Goal: Task Accomplishment & Management: Use online tool/utility

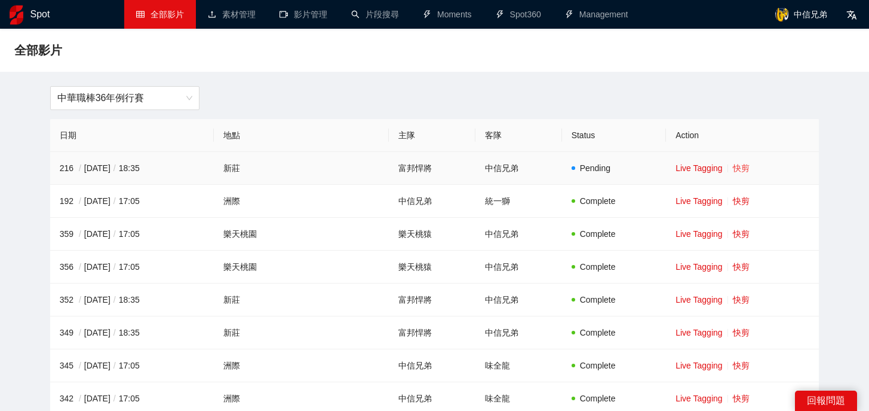
click at [733, 164] on link "快剪" at bounding box center [741, 168] width 17 height 10
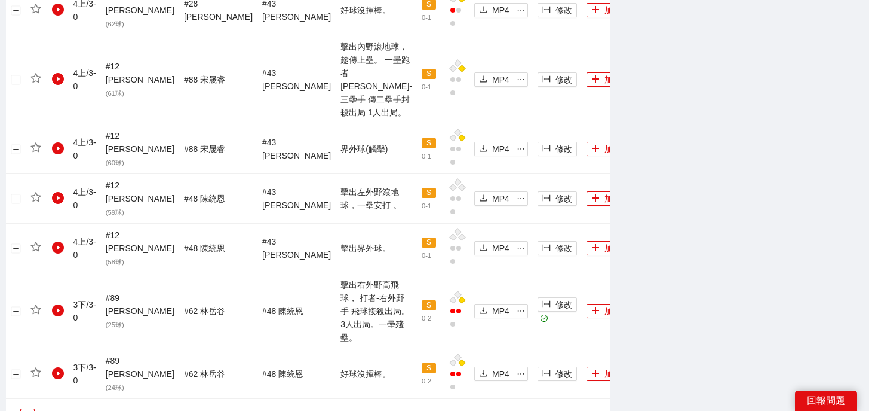
scroll to position [1387, 0]
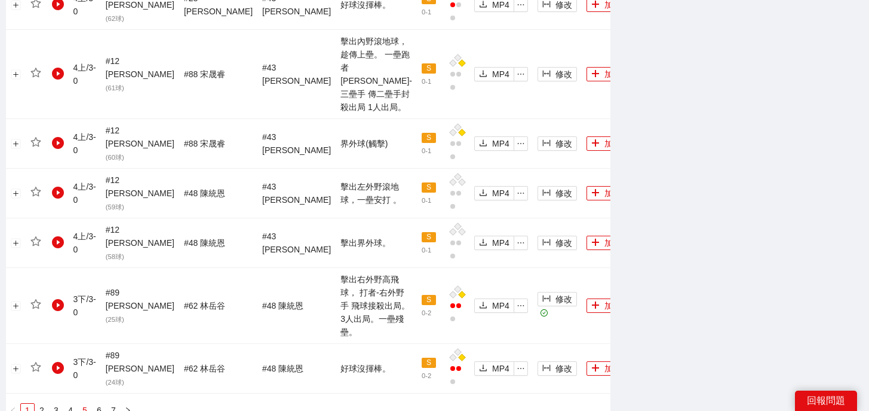
click at [85, 403] on link "5" at bounding box center [84, 409] width 13 height 13
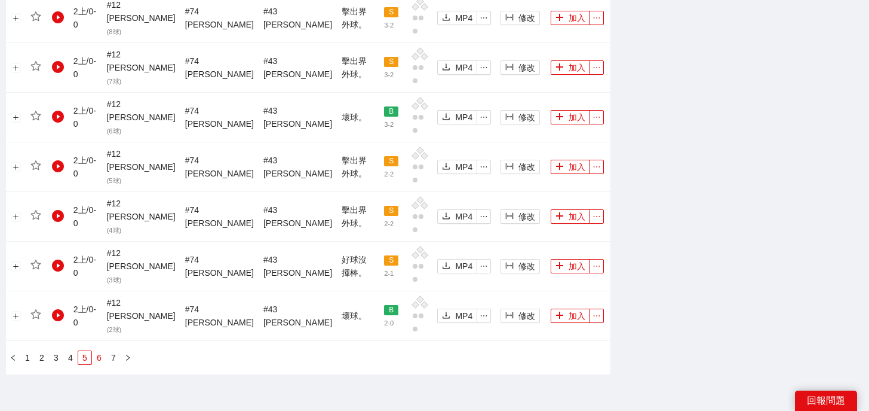
click at [95, 351] on link "6" at bounding box center [99, 357] width 13 height 13
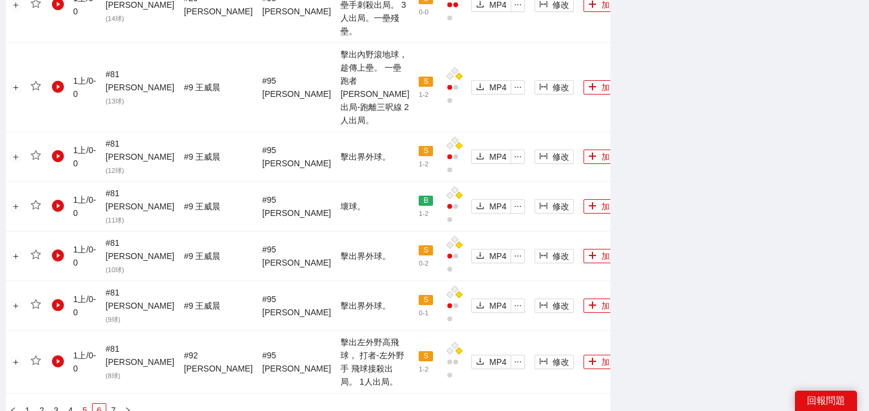
click at [90, 403] on link "5" at bounding box center [84, 409] width 13 height 13
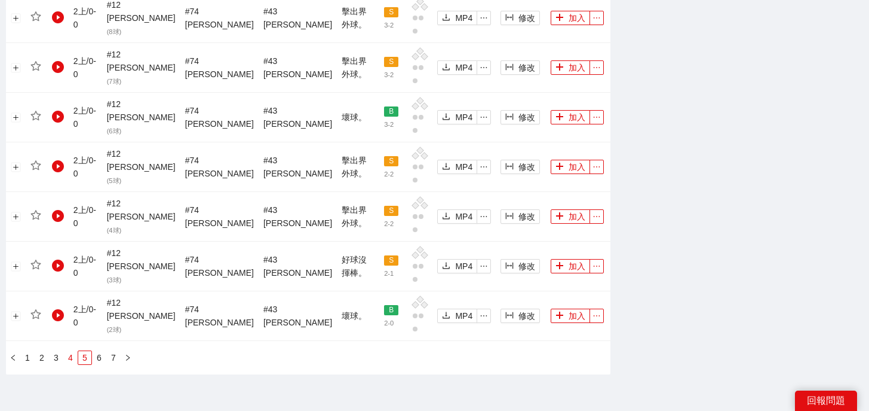
click at [69, 351] on link "4" at bounding box center [70, 357] width 13 height 13
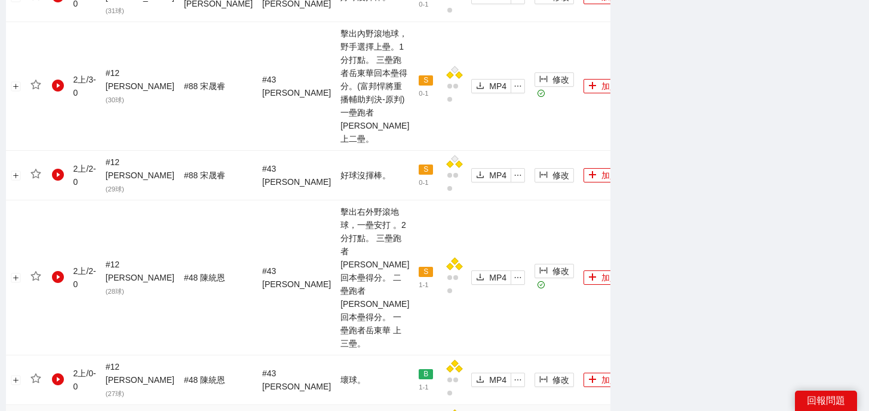
scroll to position [1141, 0]
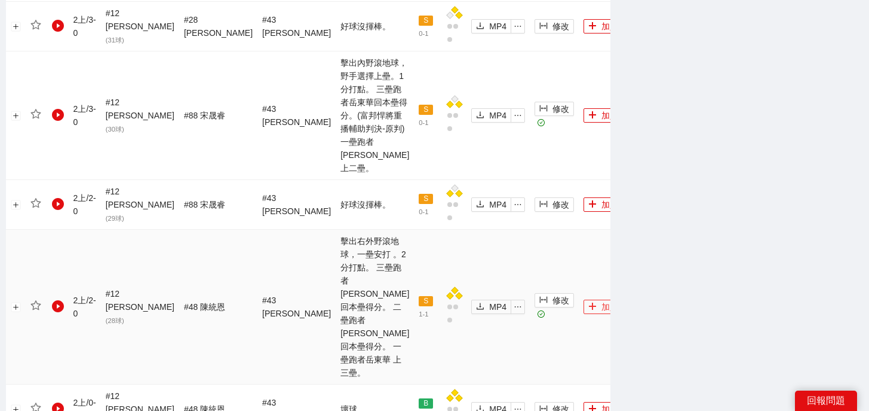
click at [589, 302] on icon "plus" at bounding box center [593, 306] width 8 height 8
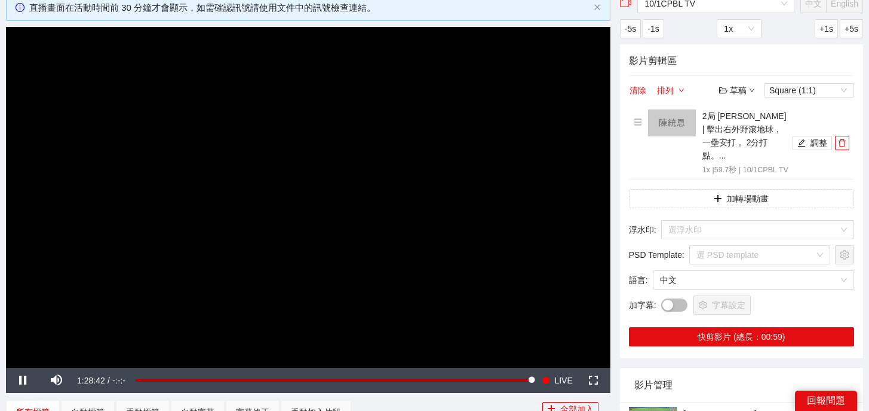
scroll to position [0, 0]
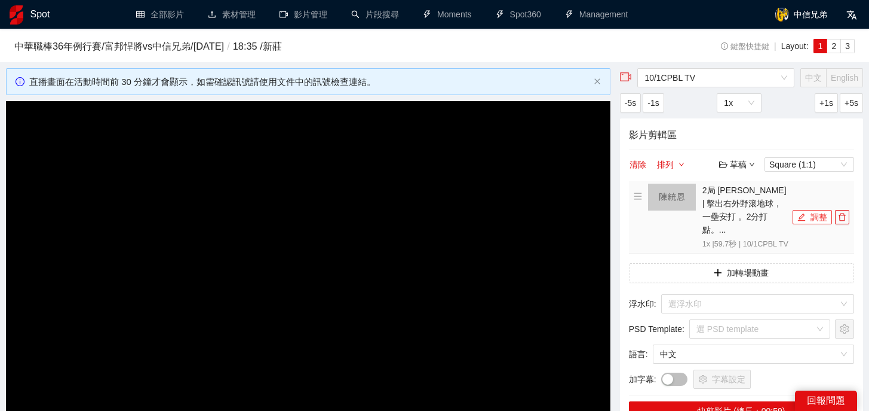
click at [809, 218] on button "調整" at bounding box center [812, 217] width 39 height 14
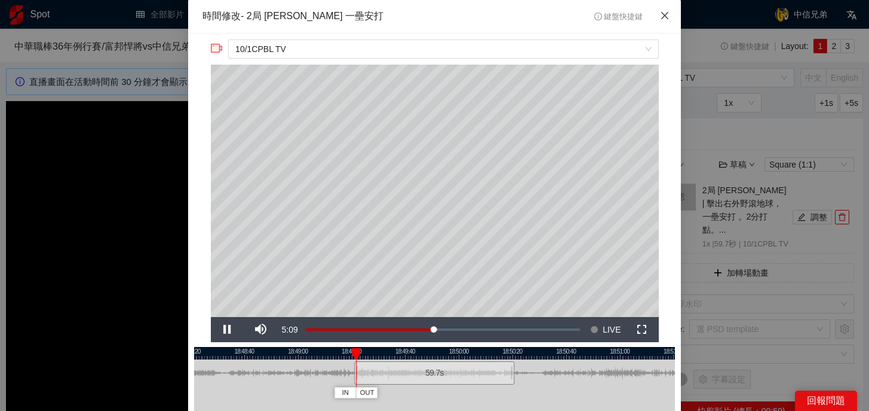
click at [666, 16] on icon "close" at bounding box center [665, 15] width 7 height 7
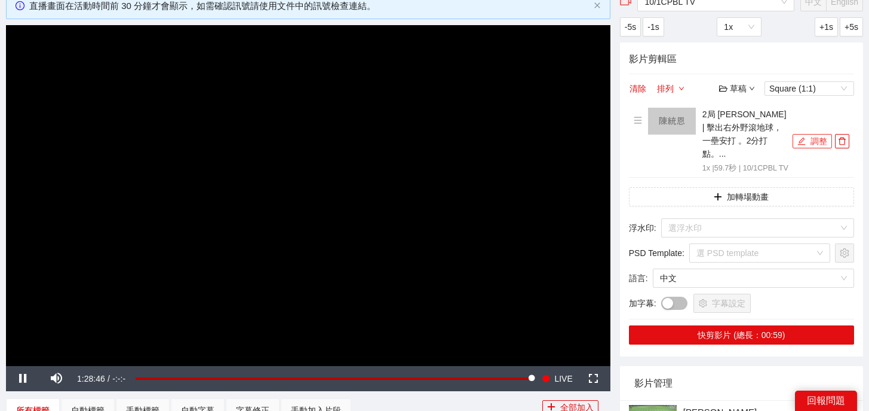
scroll to position [77, 0]
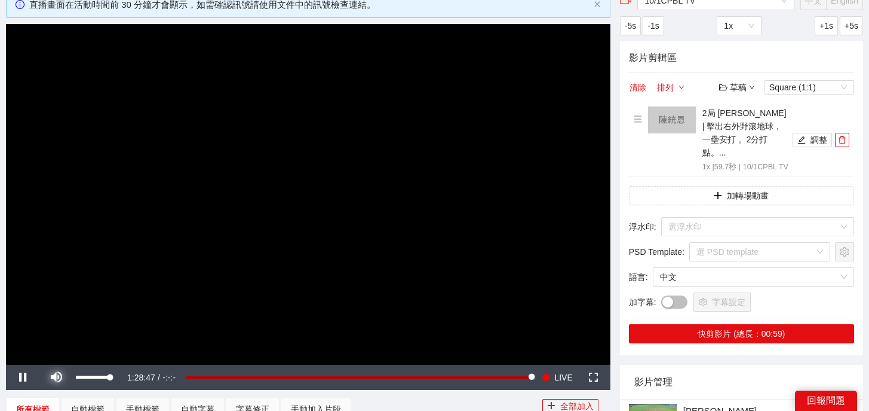
click at [53, 377] on span "Video Player" at bounding box center [55, 377] width 33 height 0
click at [807, 142] on button "調整" at bounding box center [812, 140] width 39 height 14
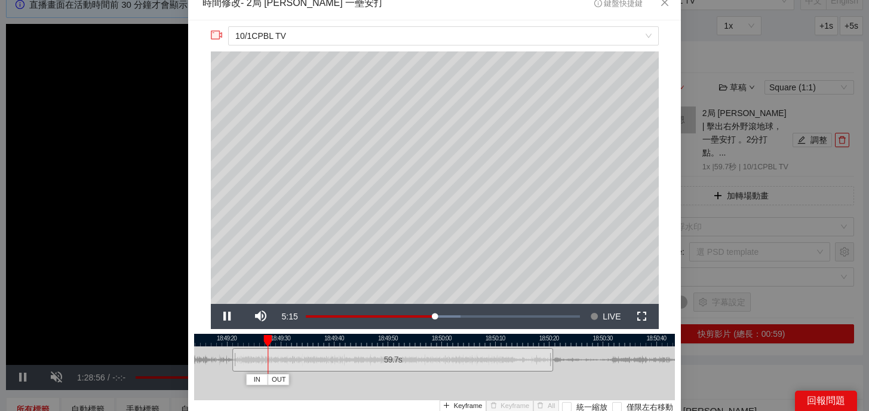
scroll to position [12, 0]
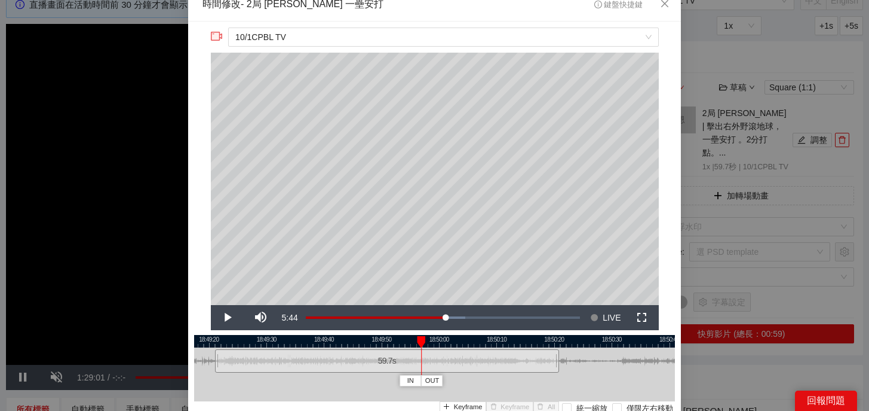
drag, startPoint x: 278, startPoint y: 341, endPoint x: 468, endPoint y: 344, distance: 189.4
click at [425, 343] on div at bounding box center [421, 342] width 8 height 12
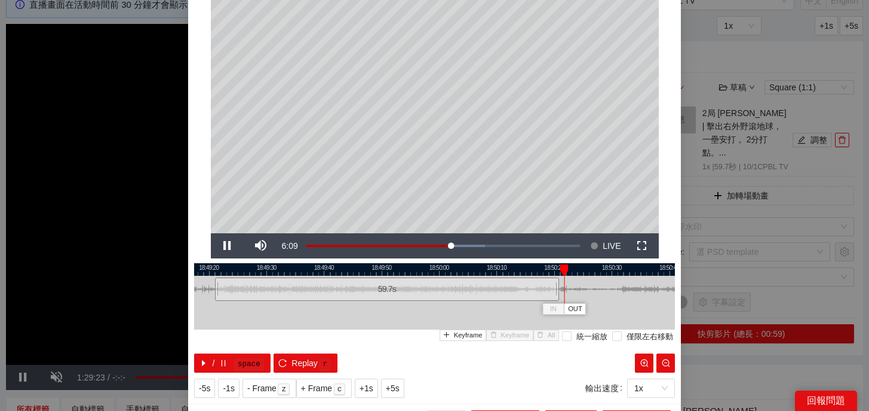
scroll to position [108, 0]
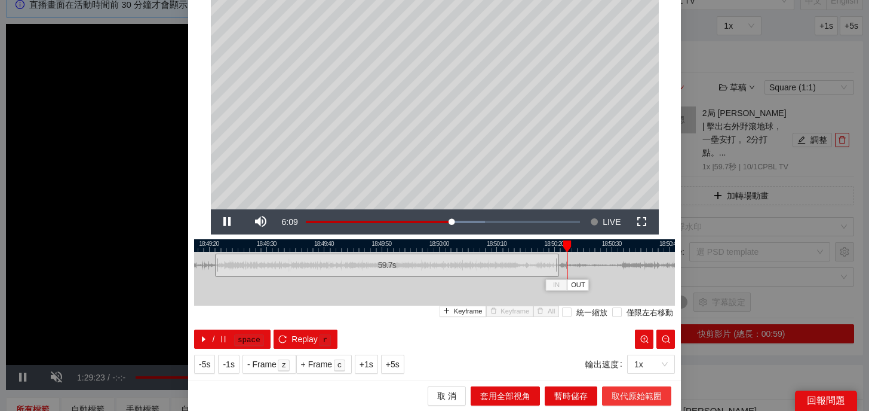
click at [627, 395] on span "取代原始範圍" at bounding box center [637, 395] width 50 height 13
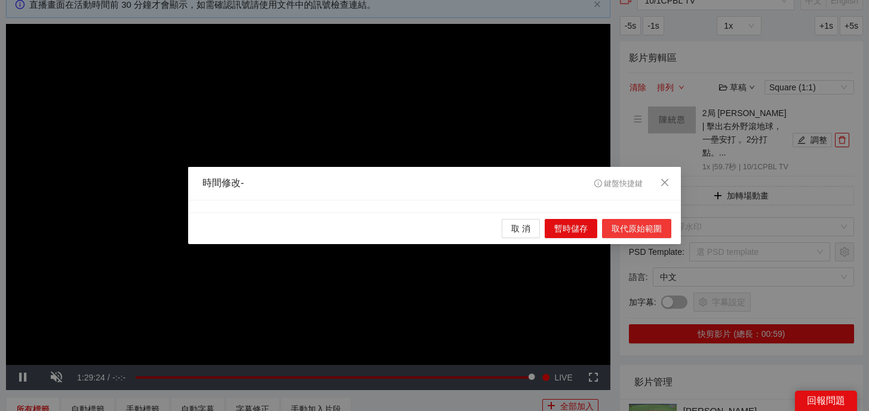
scroll to position [0, 0]
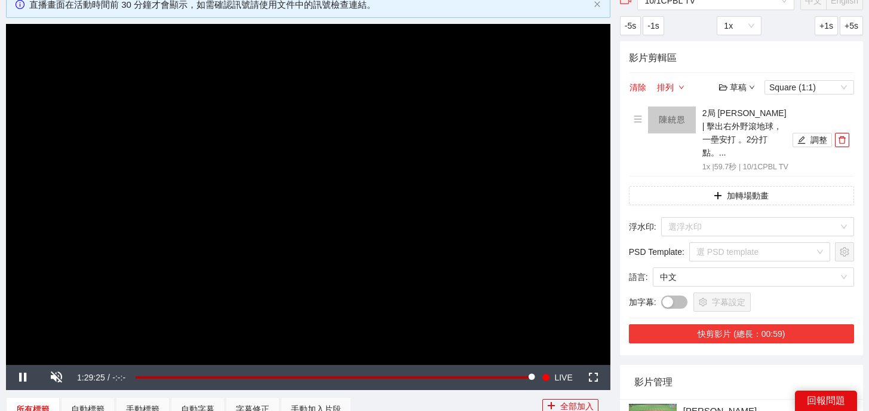
click at [777, 335] on button "快剪影片 (總長：00:59)" at bounding box center [741, 333] width 225 height 19
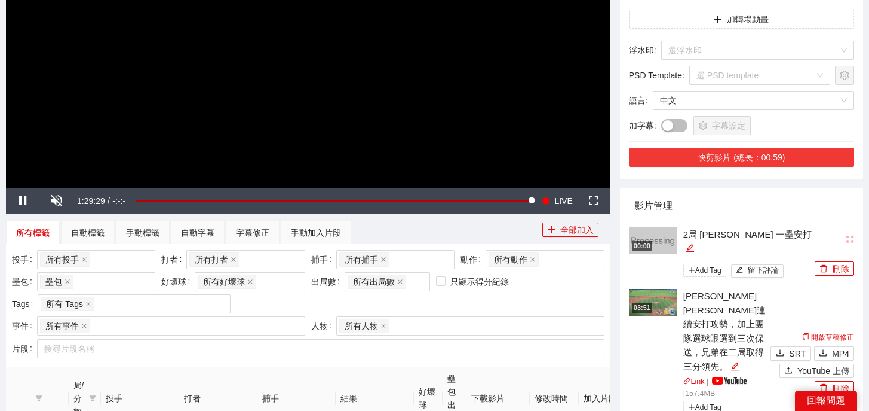
scroll to position [255, 0]
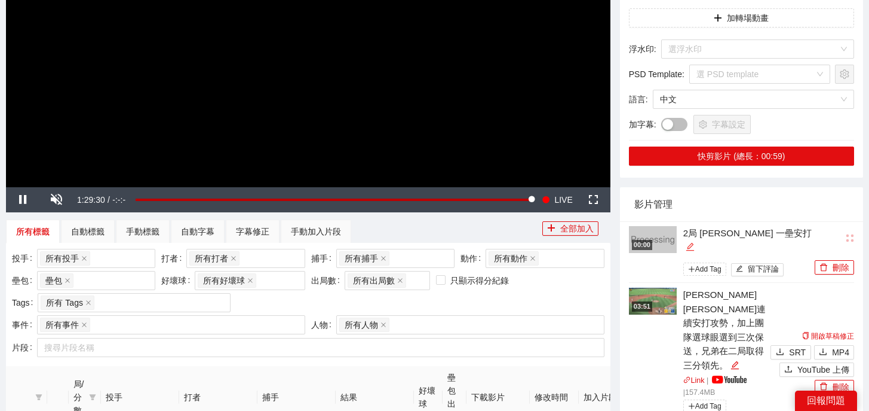
click at [694, 243] on icon "edit" at bounding box center [691, 247] width 8 height 8
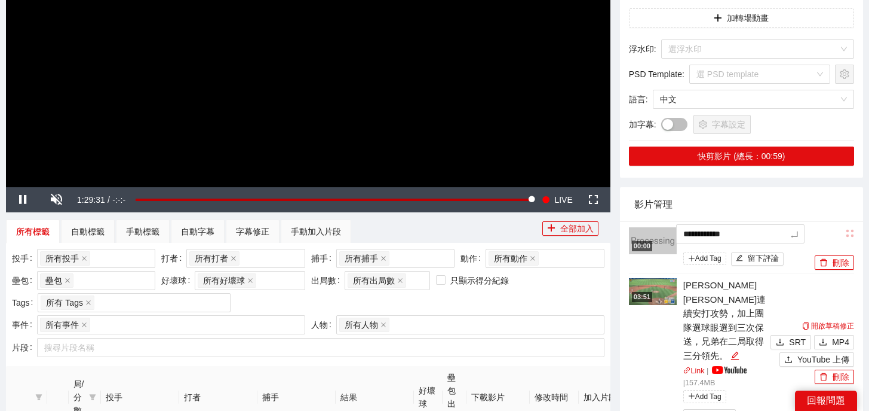
drag, startPoint x: 784, startPoint y: 231, endPoint x: 623, endPoint y: 229, distance: 160.8
click at [623, 229] on div "**********" at bounding box center [741, 346] width 243 height 250
type textarea "*"
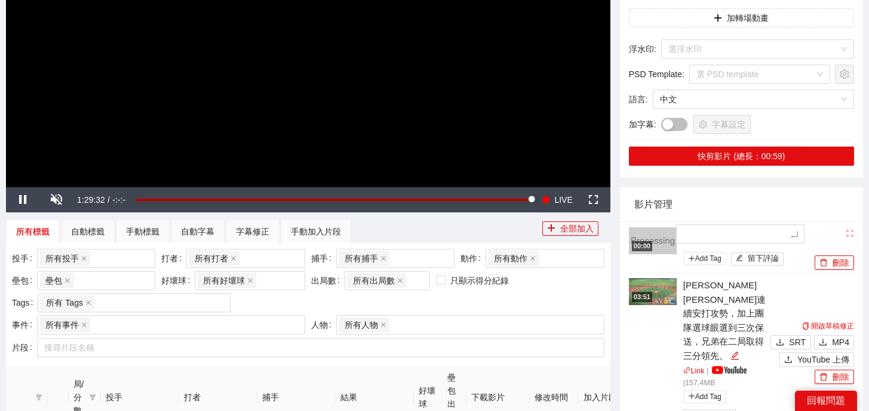
type textarea "*"
type textarea "**"
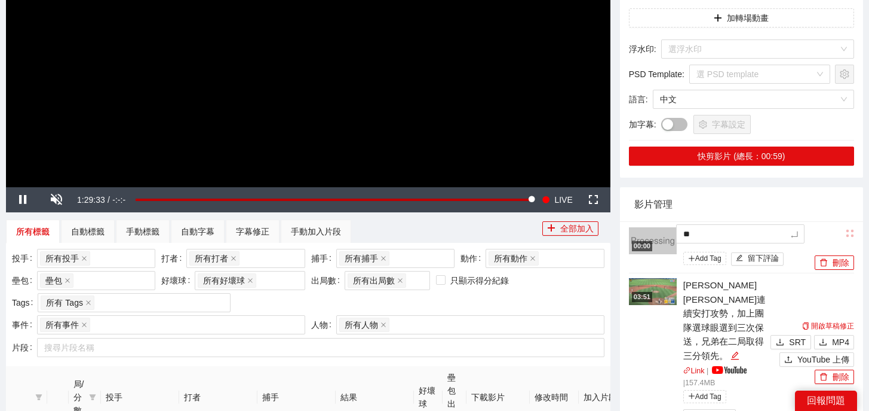
type textarea "***"
type textarea "**"
type textarea "****"
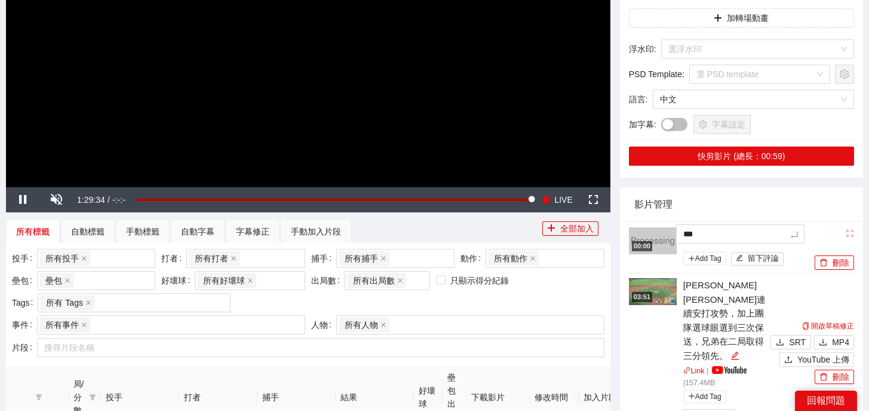
type textarea "****"
type textarea "*****"
type textarea "******"
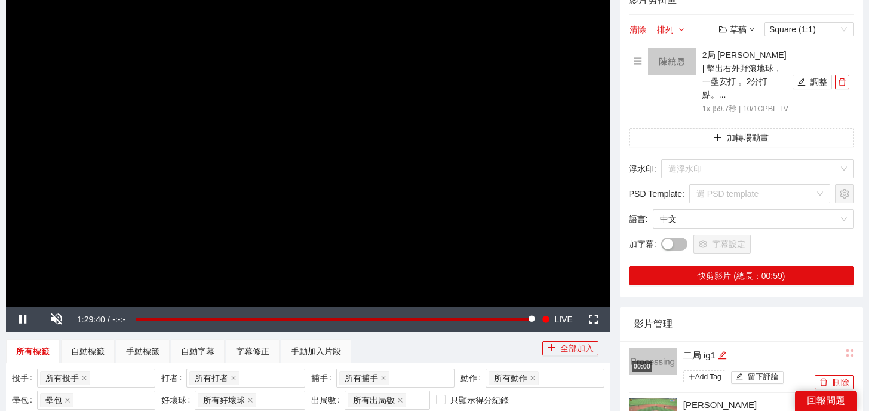
scroll to position [0, 0]
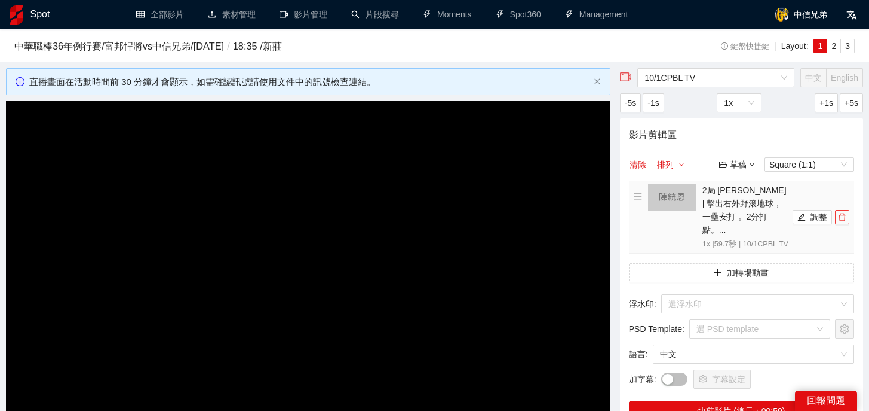
click at [843, 219] on icon "delete" at bounding box center [842, 217] width 8 height 8
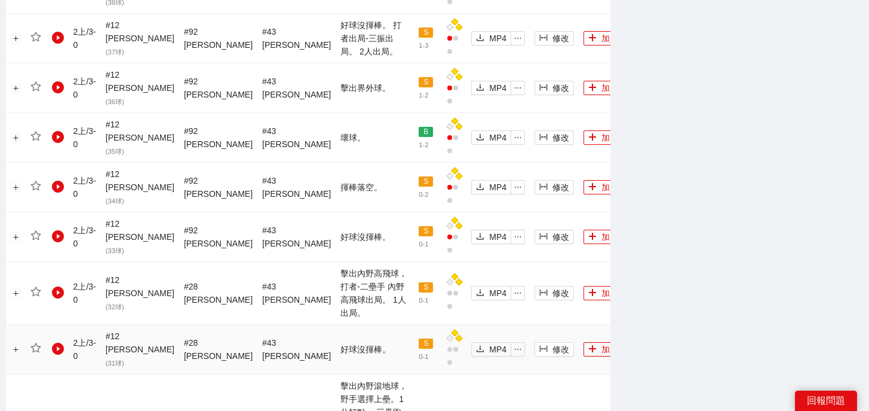
scroll to position [933, 0]
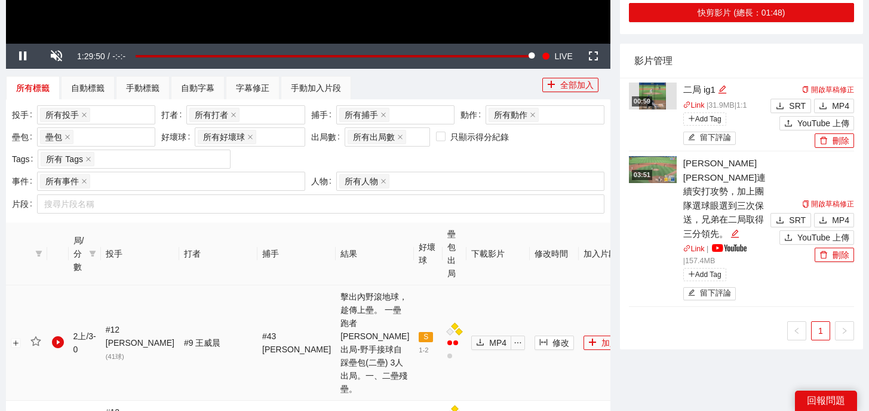
scroll to position [0, 0]
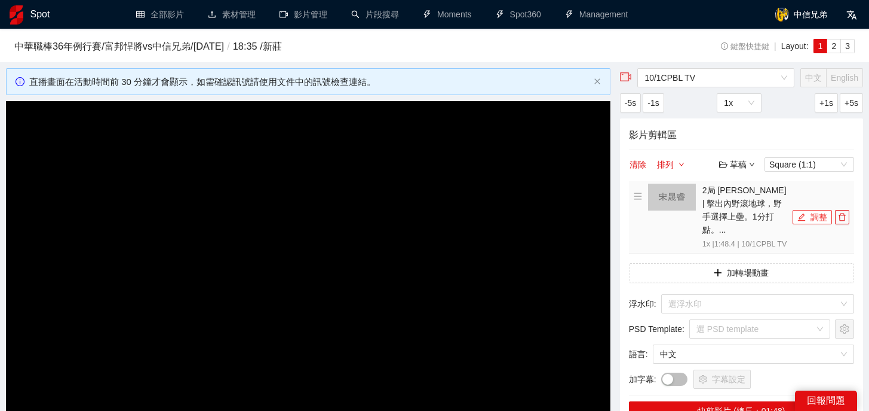
click at [806, 213] on button "調整" at bounding box center [812, 217] width 39 height 14
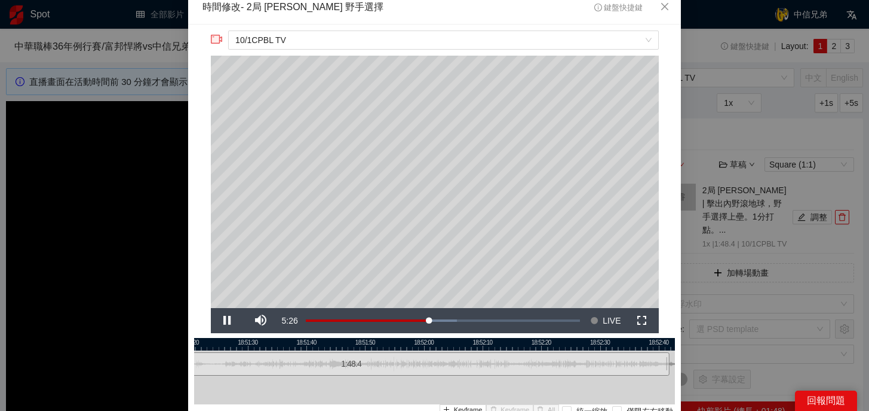
scroll to position [8, 0]
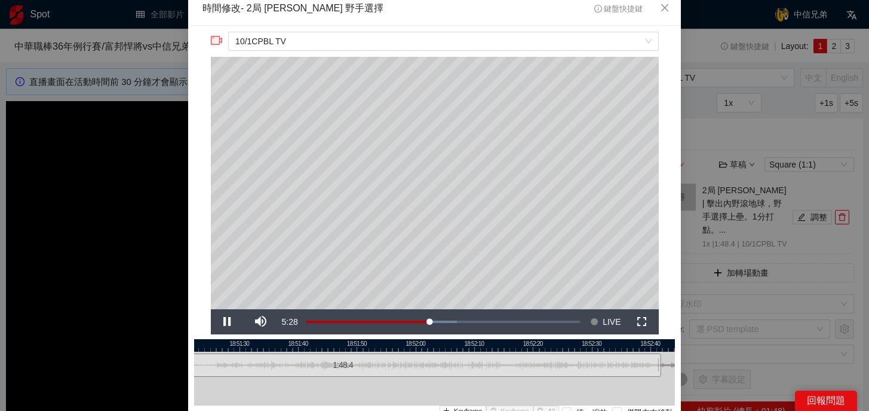
drag, startPoint x: 497, startPoint y: 346, endPoint x: 479, endPoint y: 347, distance: 17.3
click at [479, 347] on div at bounding box center [426, 345] width 481 height 13
drag, startPoint x: 373, startPoint y: 345, endPoint x: 448, endPoint y: 345, distance: 74.7
click at [448, 345] on div at bounding box center [510, 345] width 481 height 13
drag, startPoint x: 239, startPoint y: 341, endPoint x: 421, endPoint y: 340, distance: 181.7
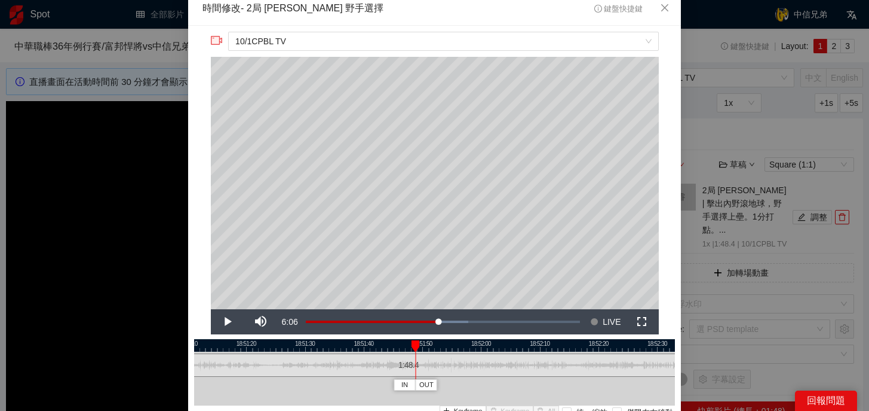
click at [421, 340] on div "18:51:10 18:51:20 18:51:30 18:51:40 18:51:50 18:52:00 18:52:10 18:52:20 18:52:3…" at bounding box center [434, 393] width 481 height 109
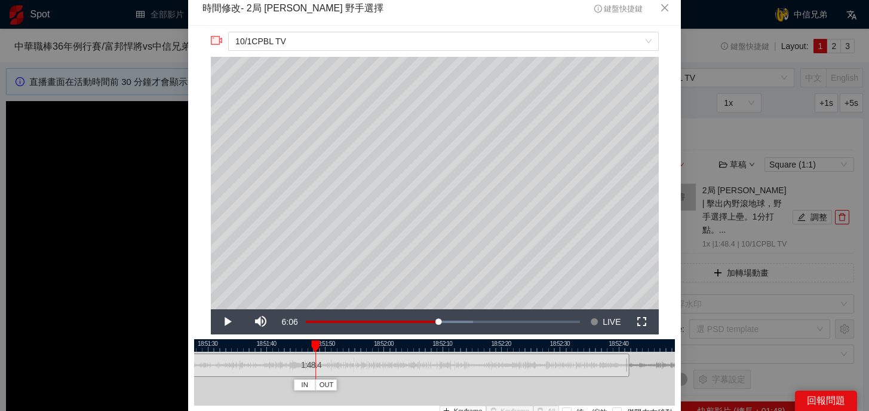
drag, startPoint x: 502, startPoint y: 344, endPoint x: 319, endPoint y: 351, distance: 183.0
click at [319, 351] on div "18:51:20 18:51:30 18:51:40 18:51:50 18:52:00 18:52:10 18:52:20 18:52:30 18:52:4…" at bounding box center [434, 393] width 481 height 109
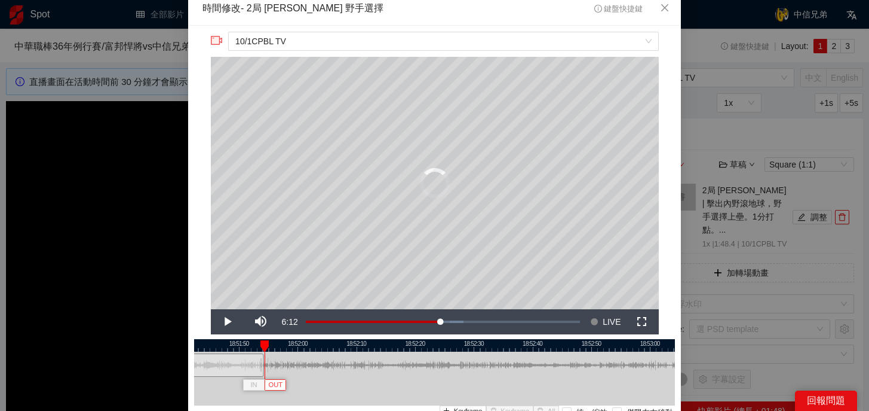
drag, startPoint x: 545, startPoint y: 367, endPoint x: 267, endPoint y: 381, distance: 278.8
click at [266, 381] on div "18:51:40 18:51:50 18:52:00 18:52:10 18:52:20 18:52:30 18:52:40 18:52:50 18:53:0…" at bounding box center [434, 393] width 481 height 109
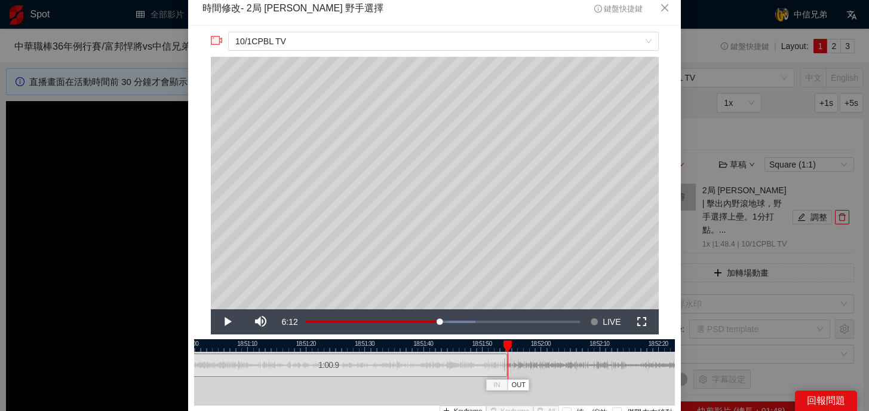
drag, startPoint x: 309, startPoint y: 345, endPoint x: 555, endPoint y: 346, distance: 246.2
click at [555, 346] on div at bounding box center [677, 345] width 481 height 13
drag, startPoint x: 507, startPoint y: 369, endPoint x: 485, endPoint y: 372, distance: 22.3
click at [485, 372] on div at bounding box center [488, 364] width 7 height 27
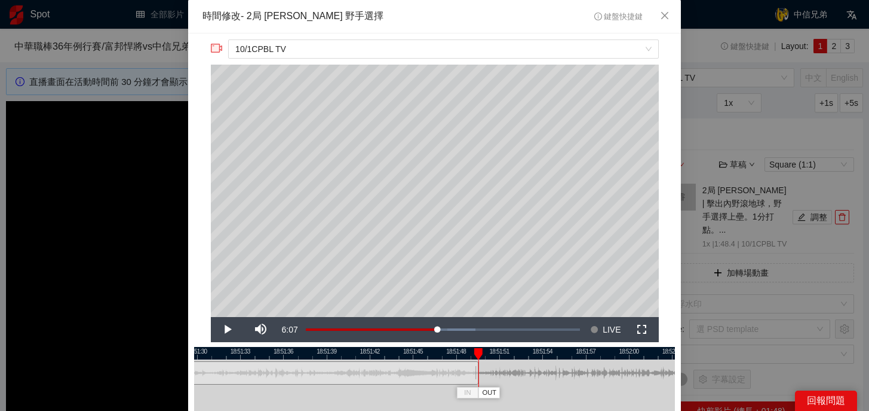
drag, startPoint x: 488, startPoint y: 378, endPoint x: 474, endPoint y: 378, distance: 13.7
click at [474, 378] on div at bounding box center [476, 372] width 7 height 27
drag, startPoint x: 519, startPoint y: 354, endPoint x: 650, endPoint y: 353, distance: 130.9
click at [651, 353] on div at bounding box center [566, 353] width 481 height 13
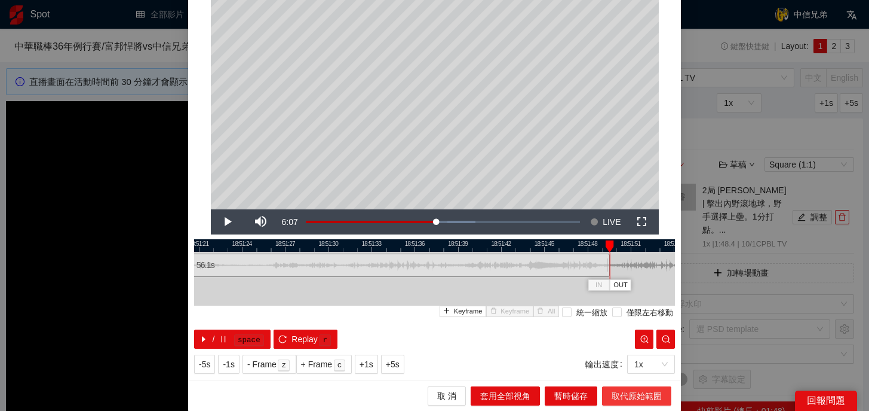
click at [641, 395] on span "取代原始範圍" at bounding box center [637, 395] width 50 height 13
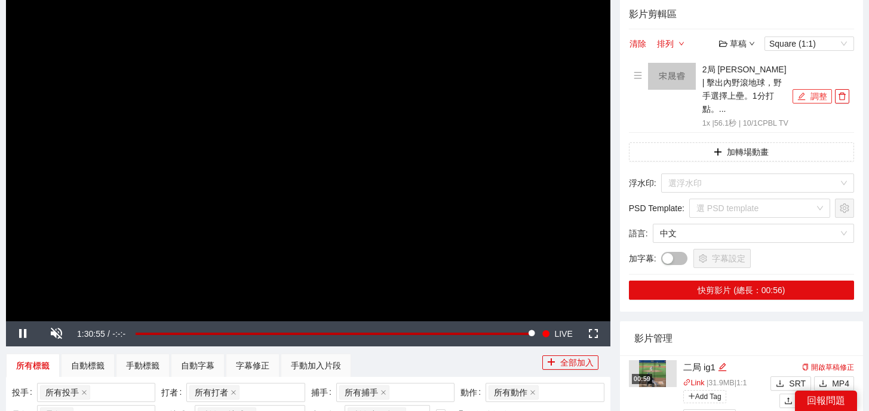
scroll to position [133, 0]
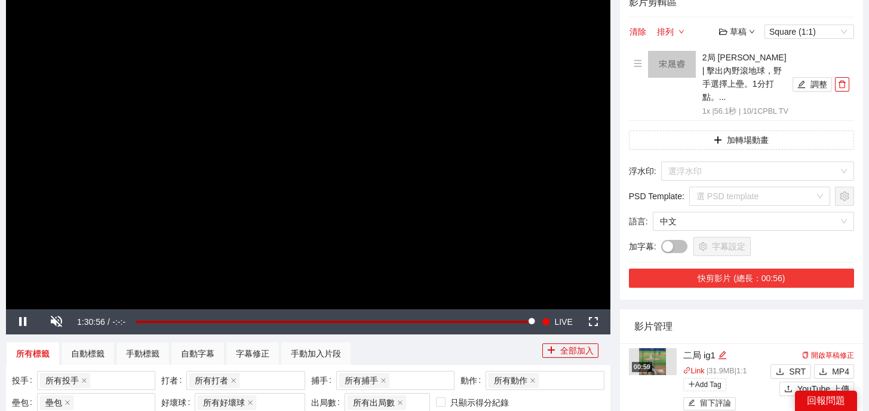
click at [760, 283] on button "快剪影片 (總長：00:56)" at bounding box center [741, 277] width 225 height 19
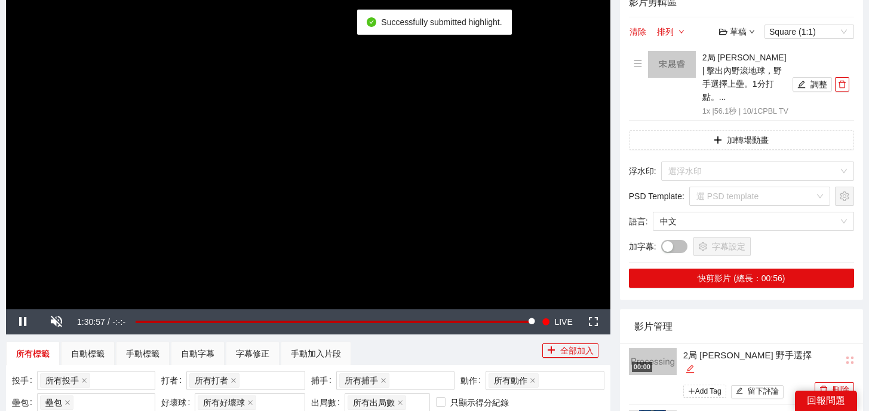
click at [695, 364] on icon "edit" at bounding box center [690, 368] width 9 height 9
type textarea "**********"
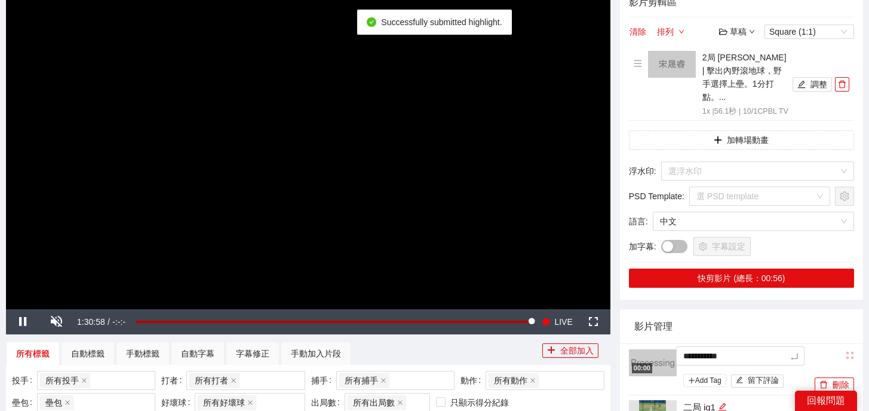
drag, startPoint x: 774, startPoint y: 353, endPoint x: 637, endPoint y: 348, distance: 137.0
click at [636, 349] on div "**********" at bounding box center [720, 369] width 183 height 41
type textarea "*"
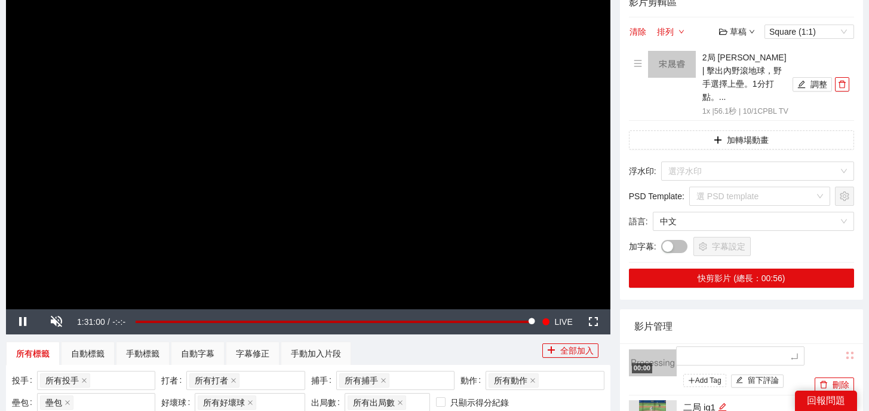
type textarea "*"
type textarea "**"
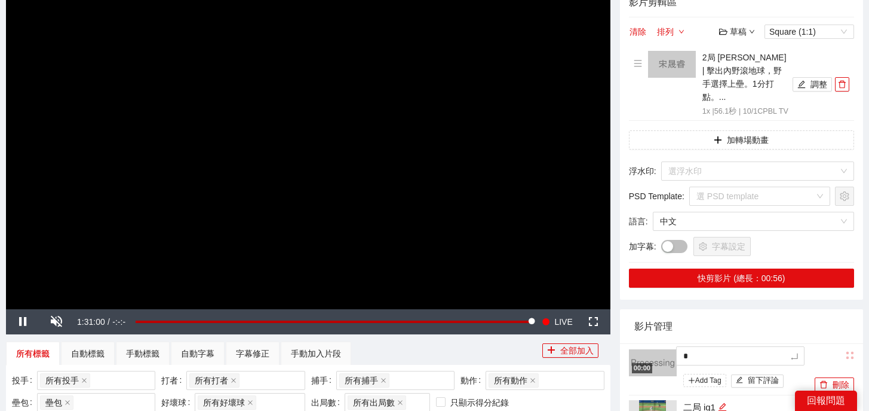
type textarea "**"
type textarea "***"
type textarea "**"
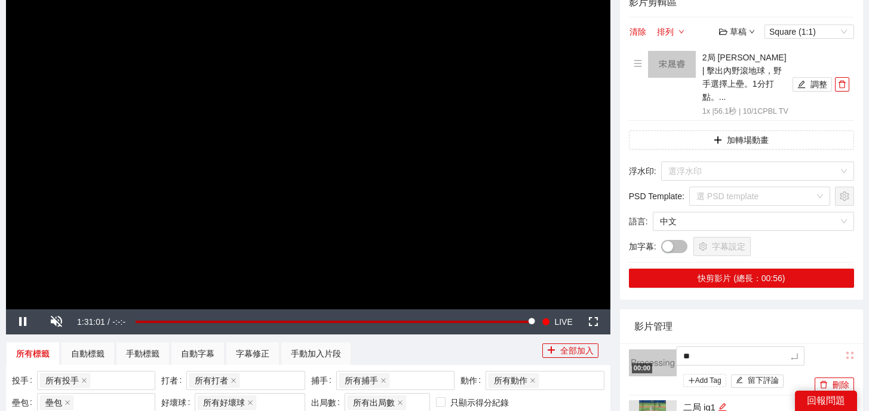
type textarea "**"
type textarea "****"
type textarea "*****"
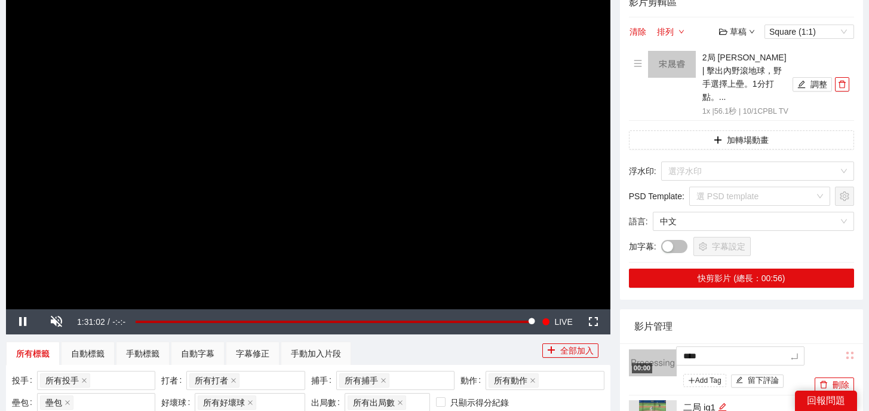
type textarea "*****"
type textarea "******"
click at [846, 88] on button "button" at bounding box center [842, 84] width 14 height 14
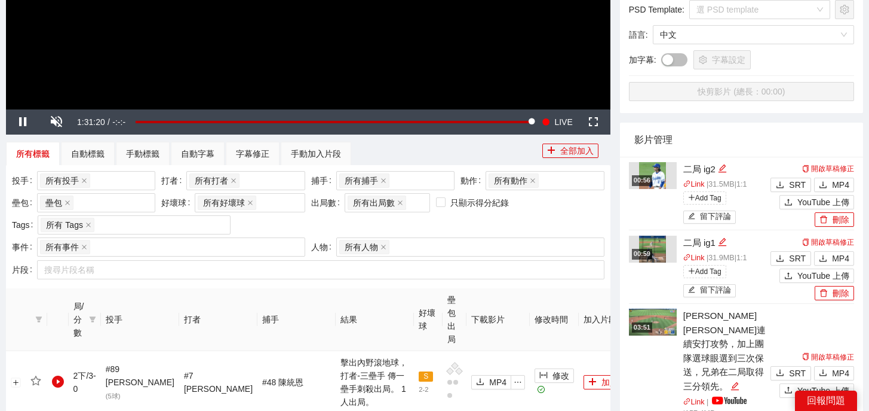
scroll to position [451, 0]
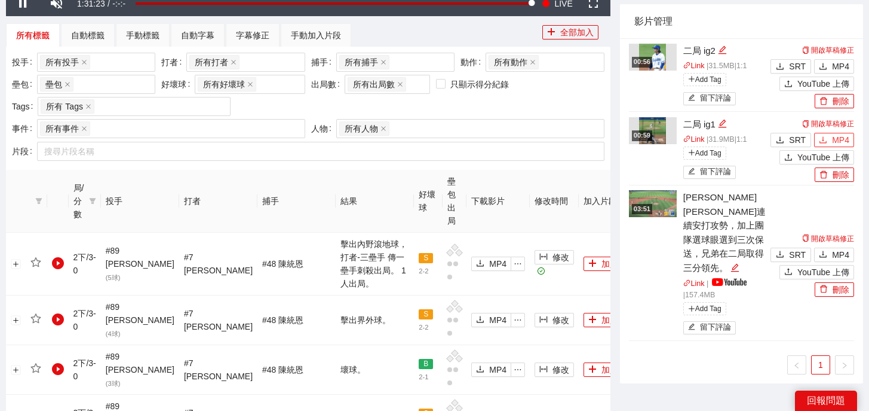
click at [839, 142] on span "MP4" at bounding box center [840, 139] width 17 height 13
click at [835, 69] on span "MP4" at bounding box center [840, 66] width 17 height 13
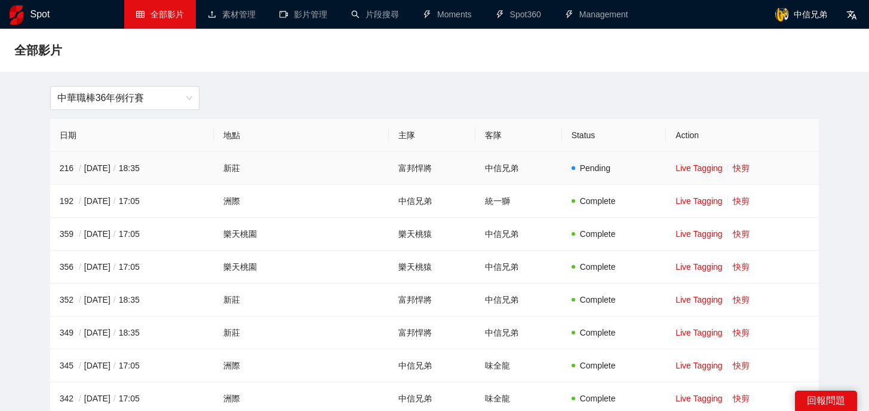
click at [731, 173] on td "Live Tagging 快剪" at bounding box center [742, 168] width 153 height 33
click at [733, 167] on link "快剪" at bounding box center [741, 168] width 17 height 10
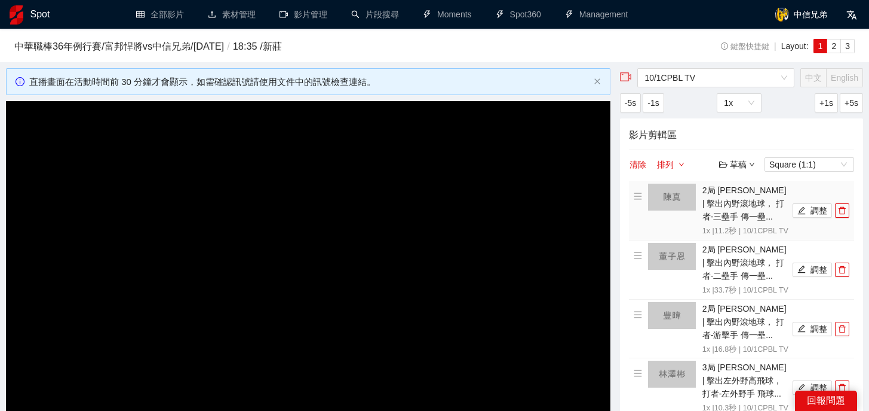
scroll to position [63, 0]
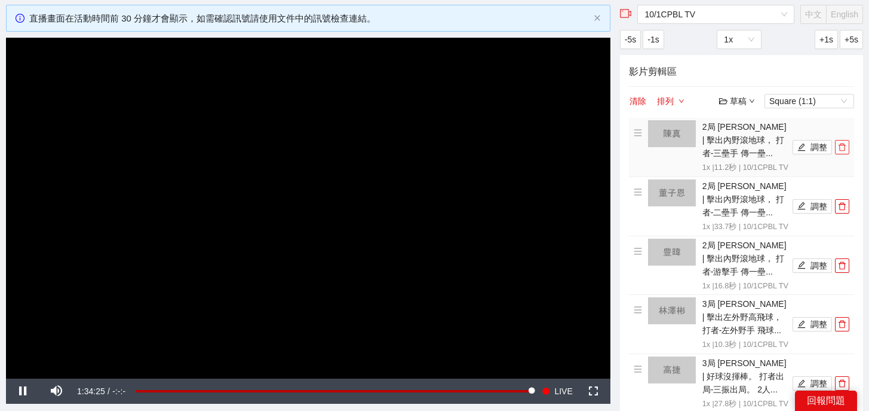
click at [845, 151] on icon "delete" at bounding box center [842, 147] width 8 height 8
click at [845, 202] on icon "delete" at bounding box center [842, 206] width 8 height 8
click at [845, 151] on icon "delete" at bounding box center [842, 147] width 8 height 8
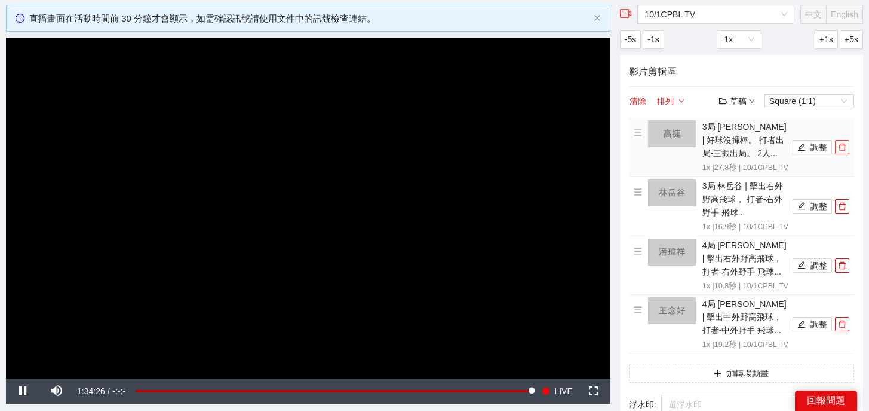
click at [845, 151] on icon "delete" at bounding box center [842, 147] width 8 height 8
click at [845, 202] on icon "delete" at bounding box center [842, 206] width 8 height 8
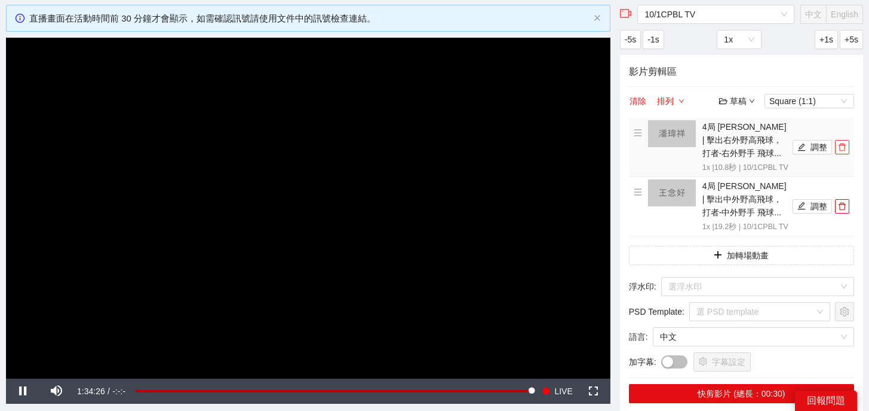
click at [845, 151] on icon "delete" at bounding box center [842, 147] width 8 height 8
click at [845, 202] on icon "delete" at bounding box center [842, 206] width 8 height 8
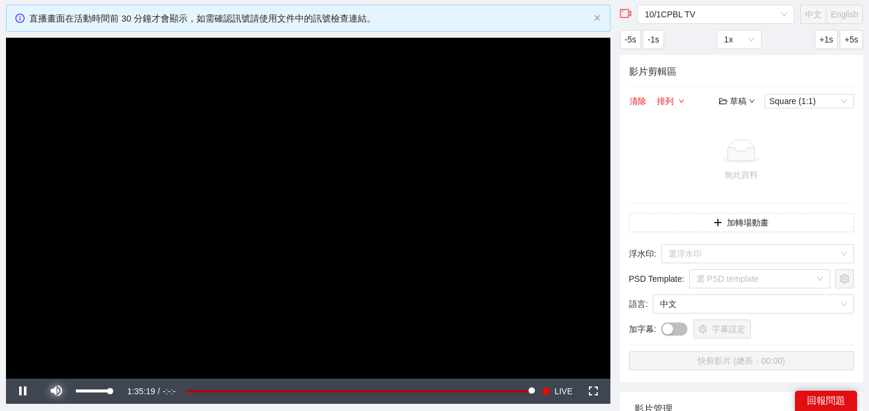
click at [64, 391] on span "Video Player" at bounding box center [55, 391] width 33 height 0
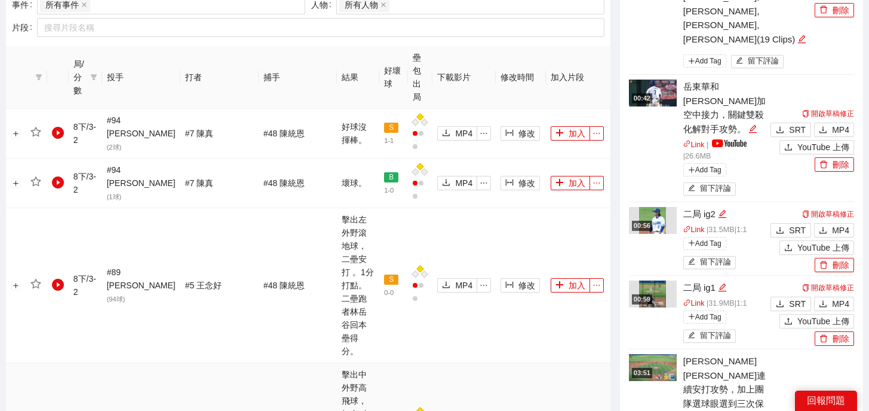
scroll to position [1387, 0]
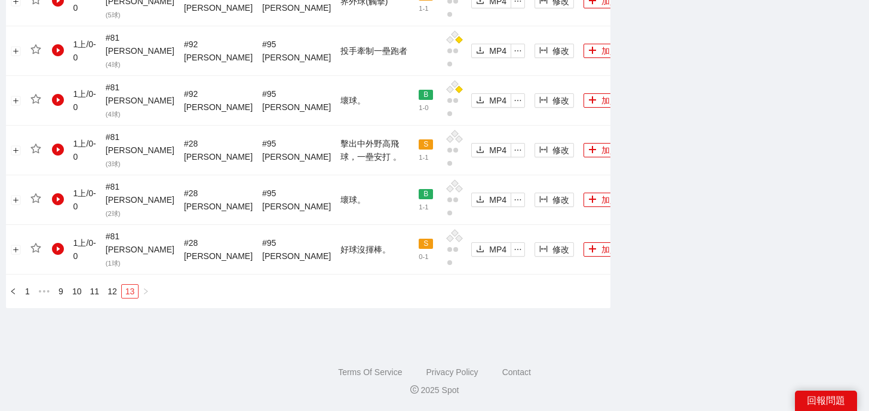
scroll to position [1139, 0]
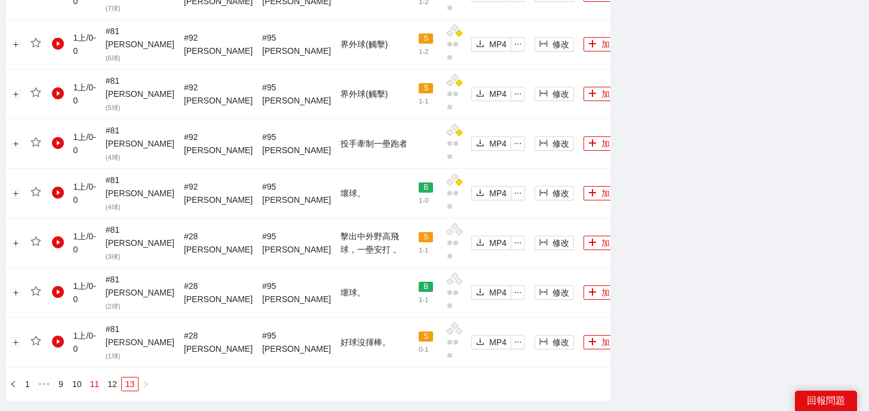
click at [96, 377] on link "11" at bounding box center [95, 383] width 17 height 13
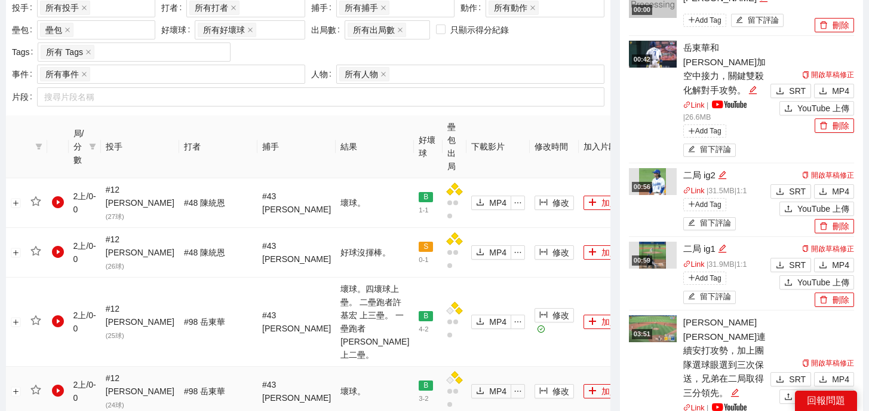
scroll to position [1387, 0]
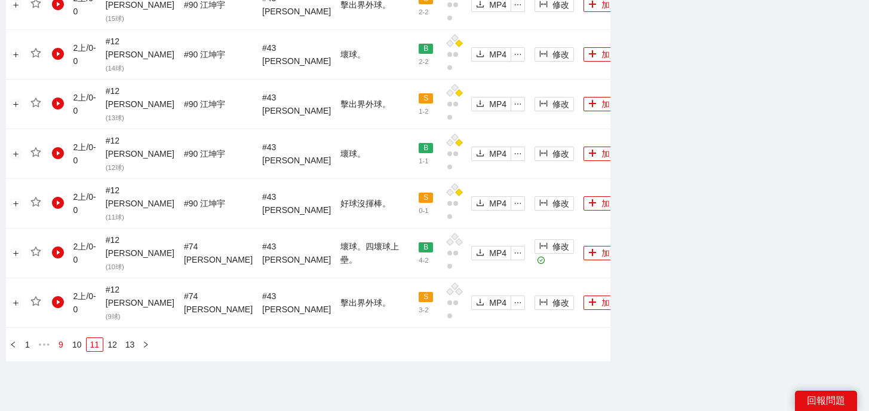
click at [62, 338] on link "9" at bounding box center [60, 344] width 13 height 13
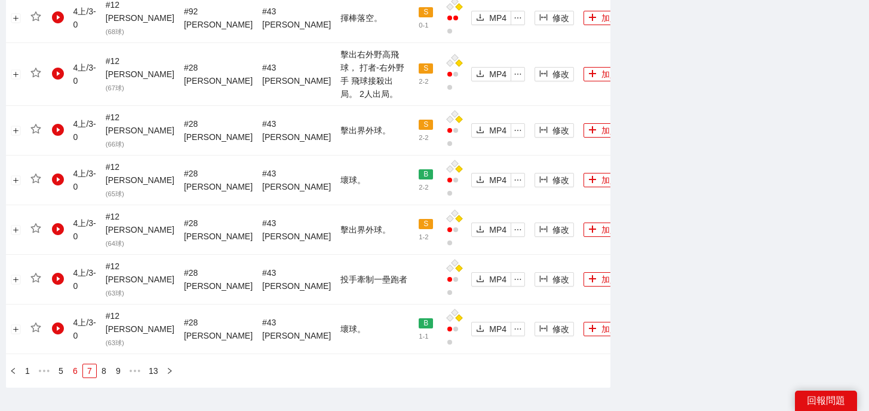
click at [76, 364] on link "6" at bounding box center [75, 370] width 13 height 13
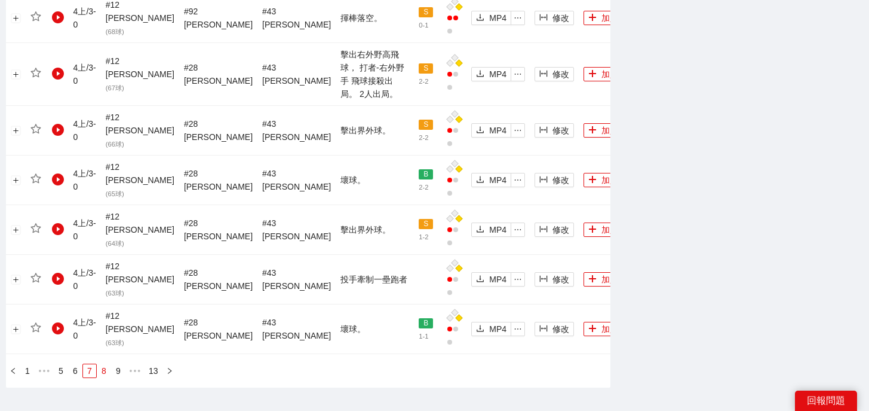
click at [106, 364] on link "8" at bounding box center [103, 370] width 13 height 13
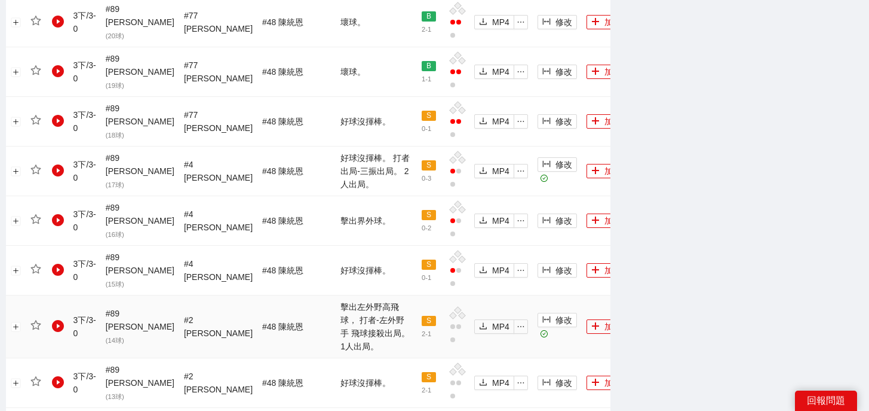
scroll to position [1213, 0]
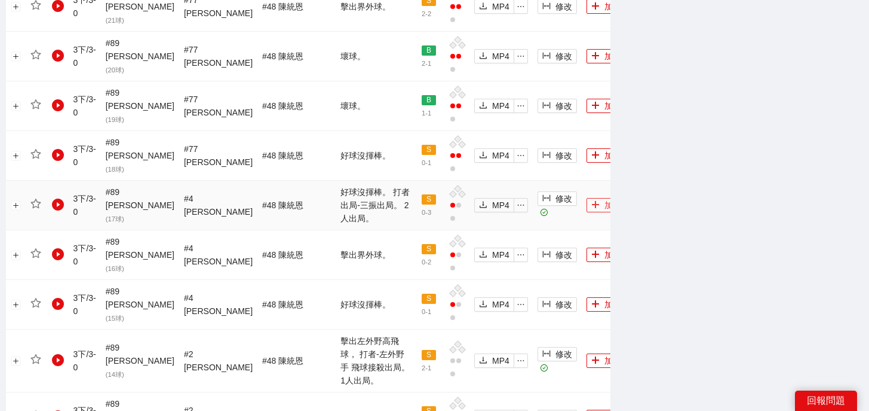
click at [592, 204] on icon "plus" at bounding box center [595, 204] width 7 height 1
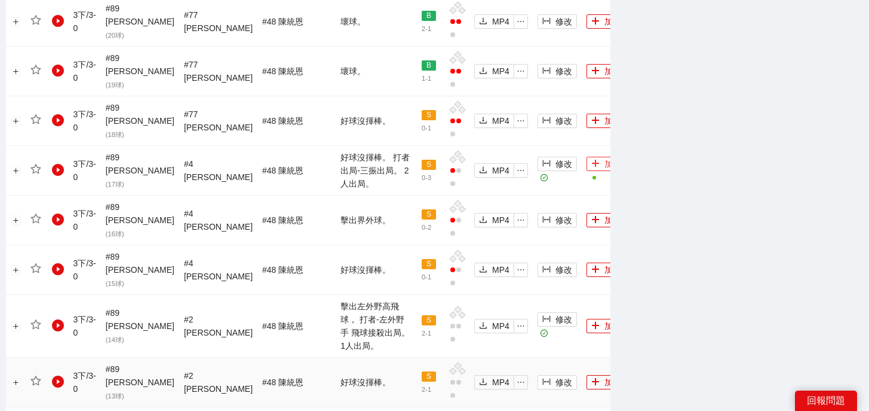
scroll to position [1387, 0]
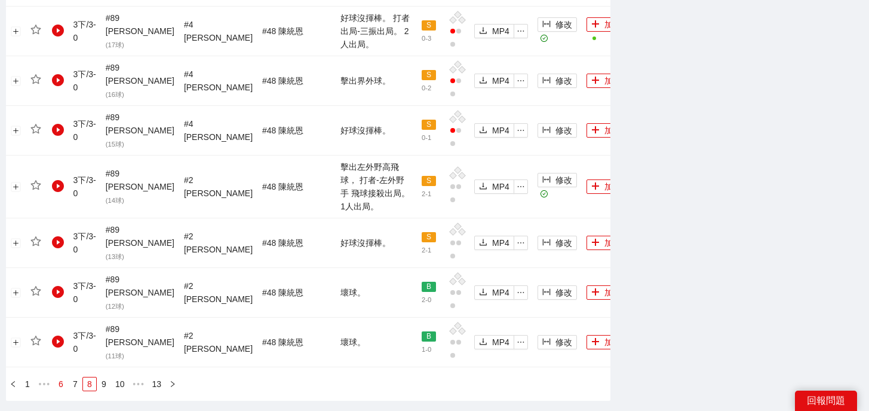
click at [61, 377] on link "6" at bounding box center [60, 383] width 13 height 13
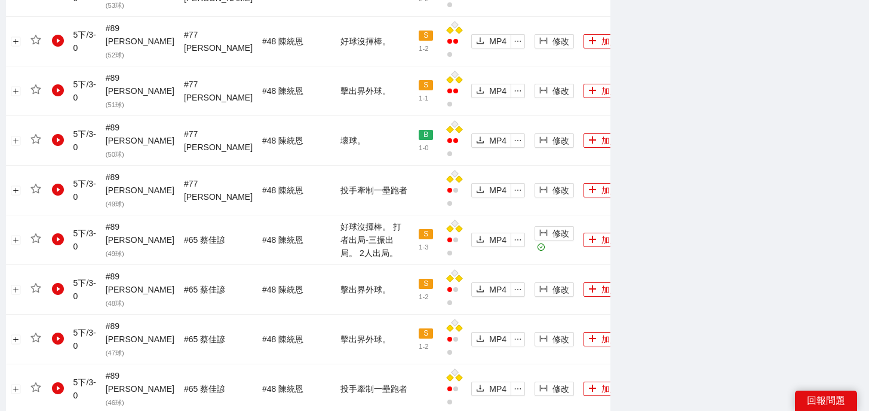
scroll to position [1400, 0]
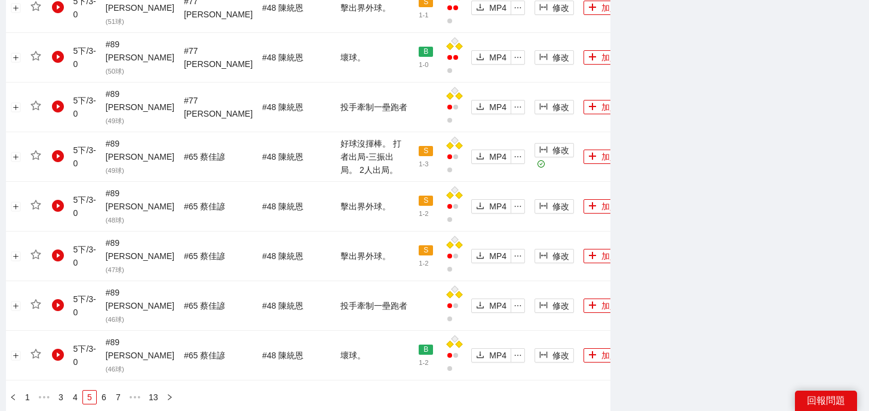
click at [103, 390] on link "6" at bounding box center [103, 396] width 13 height 13
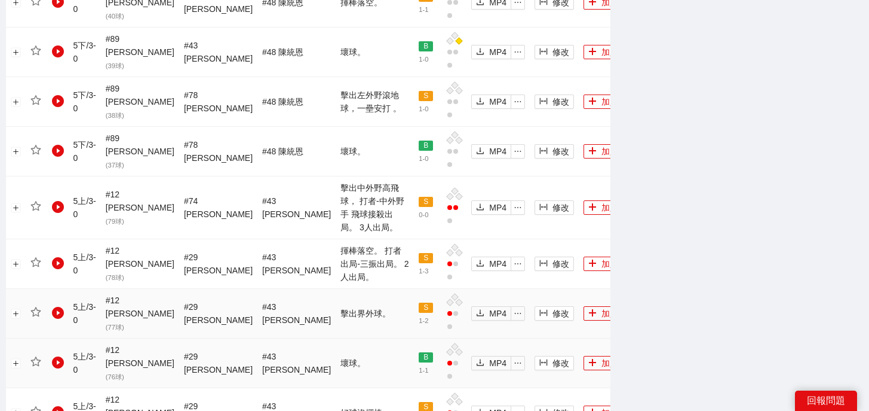
scroll to position [1325, 0]
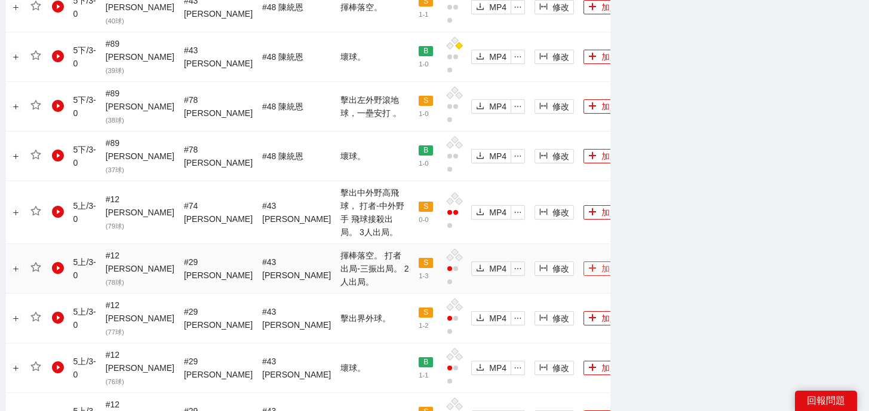
click at [589, 264] on icon "plus" at bounding box center [593, 268] width 8 height 8
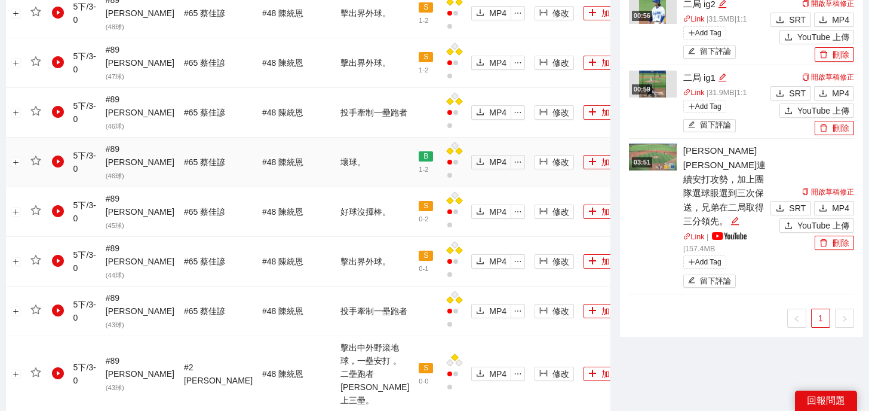
scroll to position [511, 0]
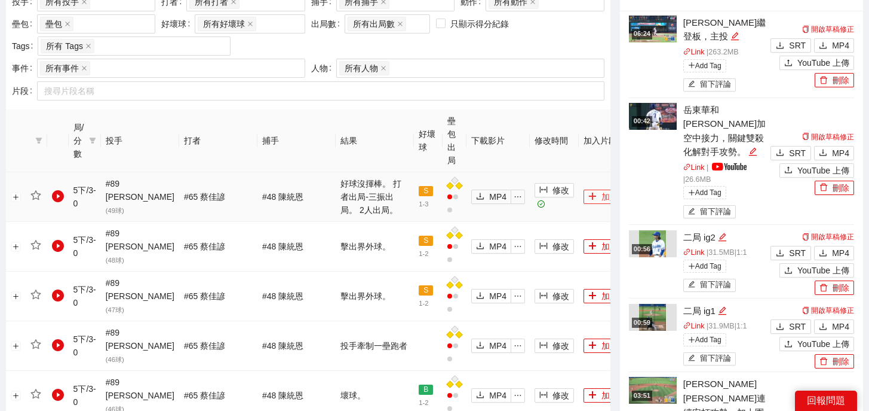
click at [589, 192] on icon "plus" at bounding box center [593, 196] width 8 height 8
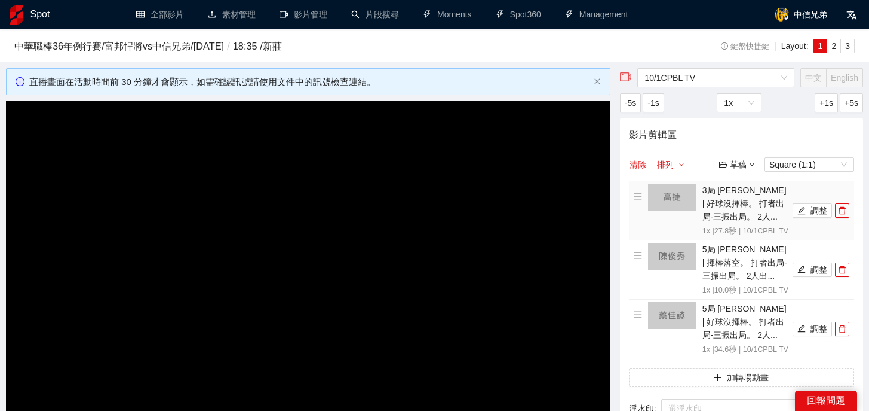
scroll to position [106, 0]
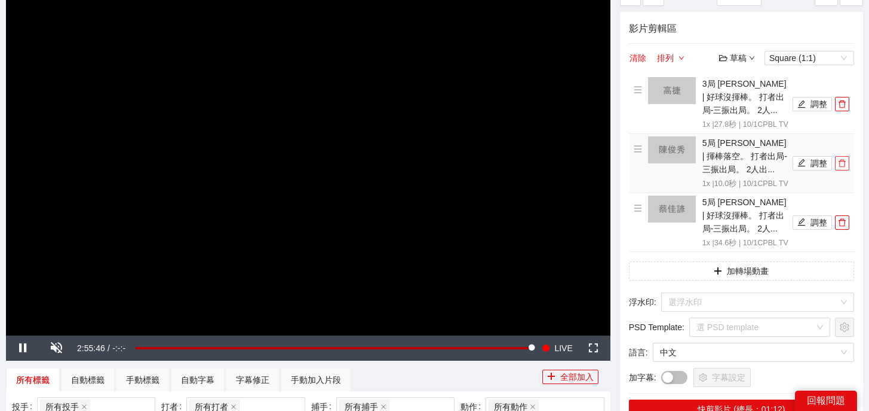
click at [840, 170] on button "button" at bounding box center [842, 163] width 14 height 14
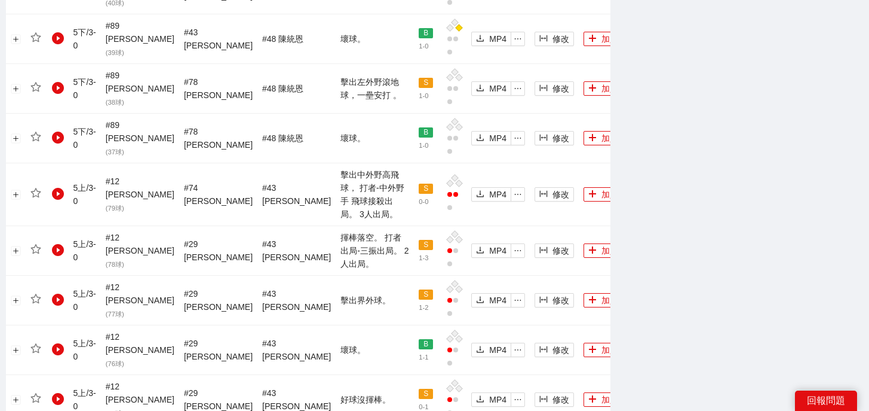
scroll to position [1400, 0]
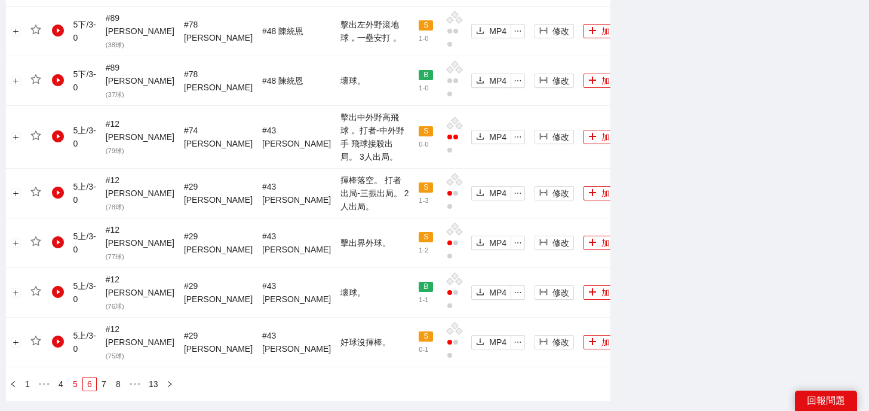
click at [73, 377] on link "5" at bounding box center [75, 383] width 13 height 13
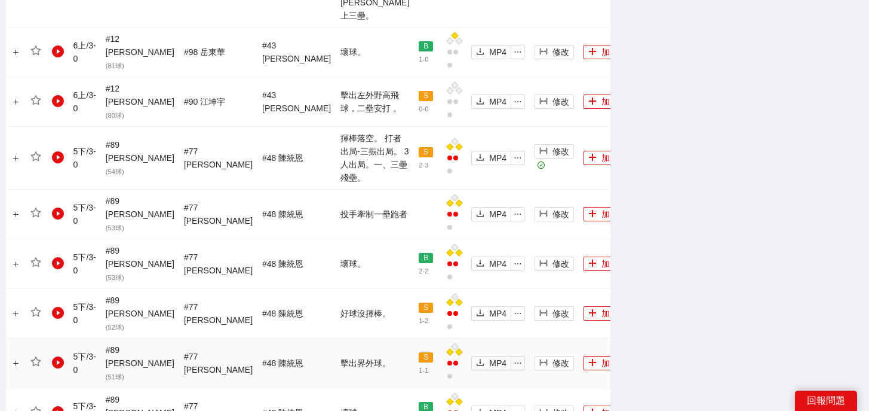
scroll to position [1251, 0]
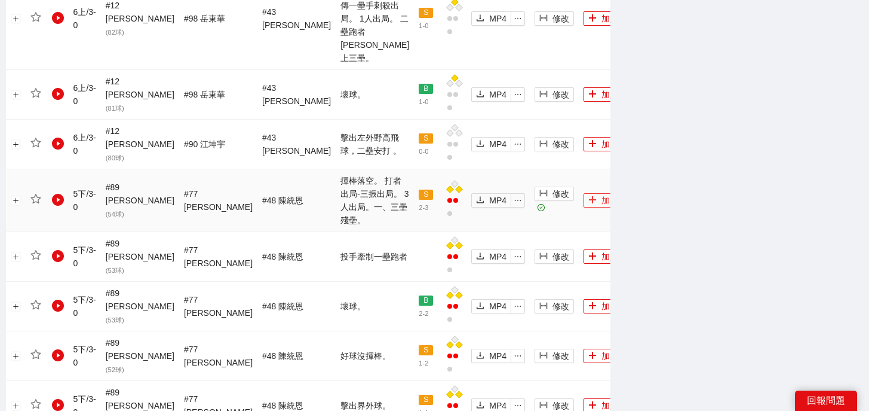
click at [584, 193] on button "加入" at bounding box center [603, 200] width 39 height 14
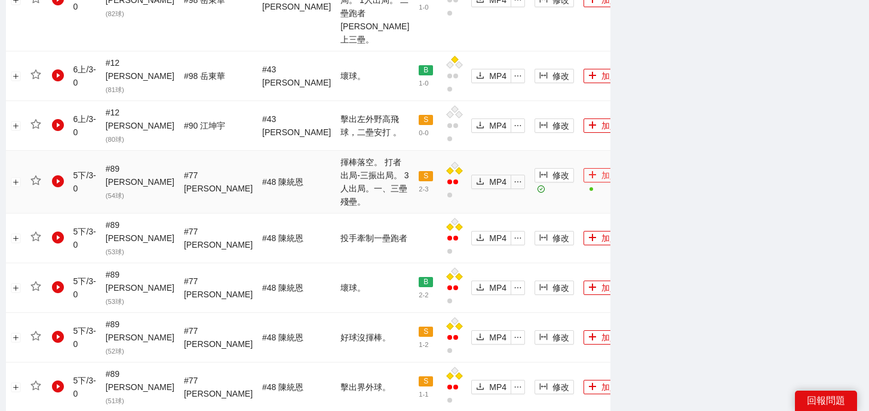
scroll to position [1400, 0]
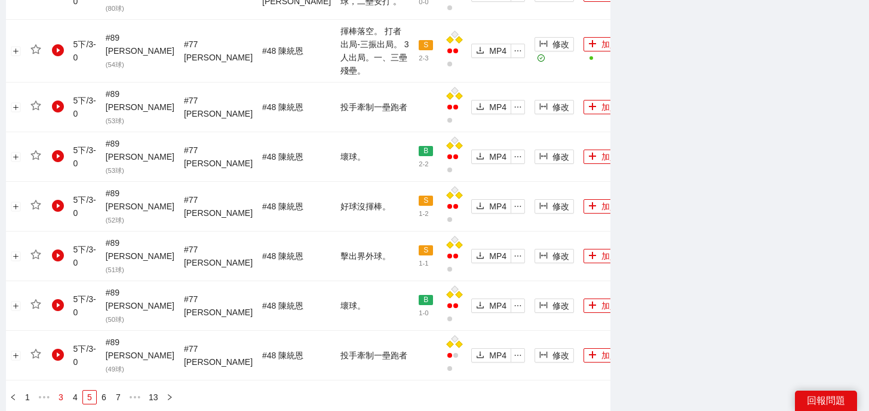
click at [60, 390] on link "3" at bounding box center [60, 396] width 13 height 13
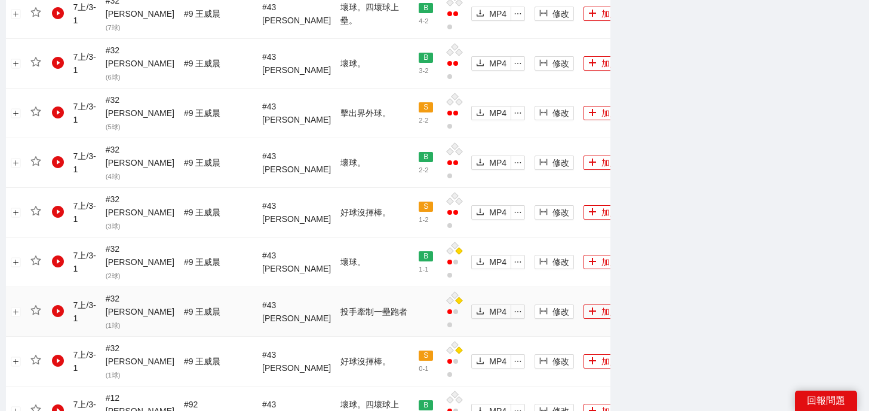
scroll to position [1387, 0]
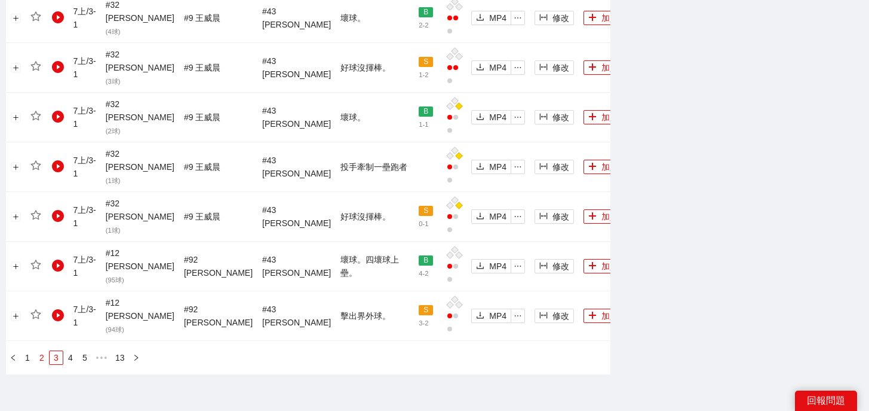
click at [41, 351] on link "2" at bounding box center [41, 357] width 13 height 13
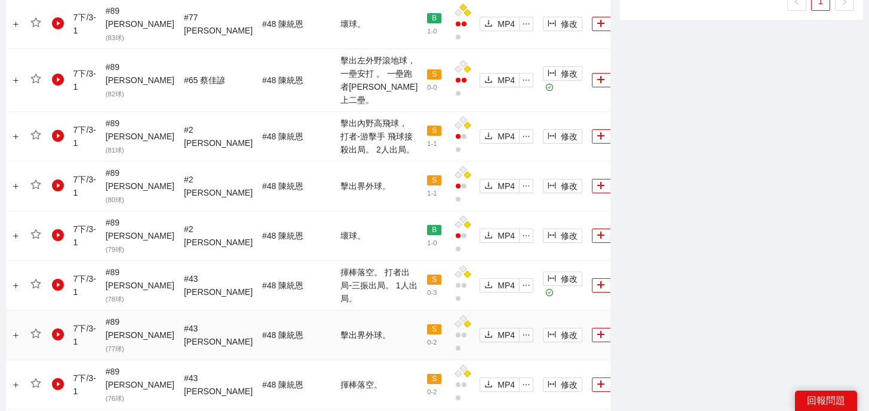
scroll to position [1092, 0]
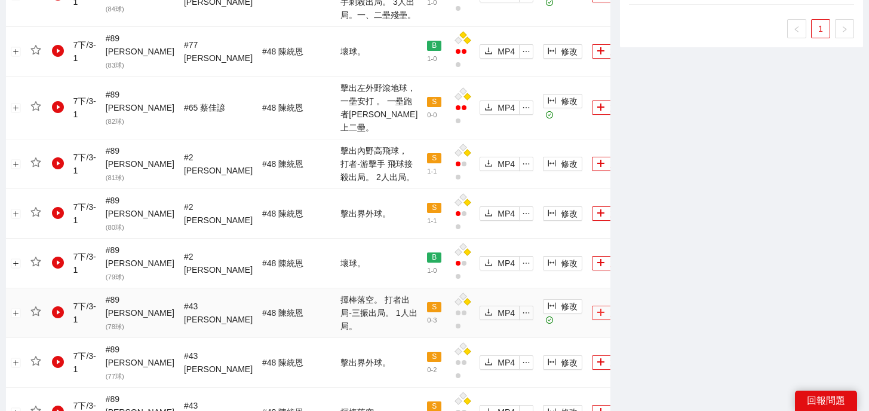
click at [592, 305] on button "加入" at bounding box center [611, 312] width 39 height 14
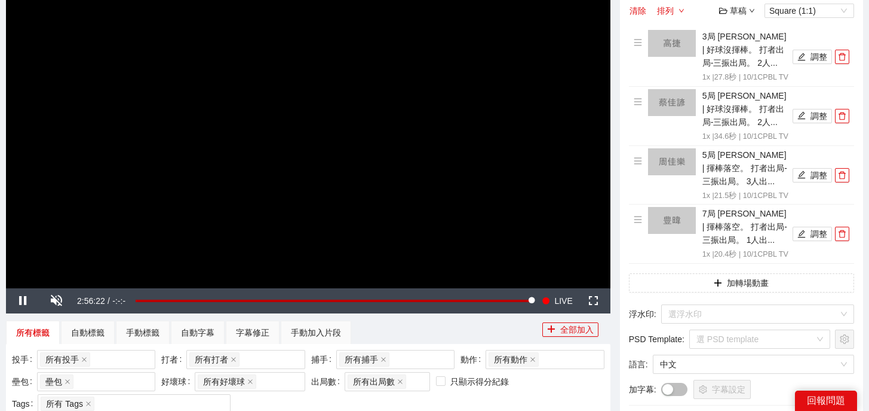
scroll to position [85, 0]
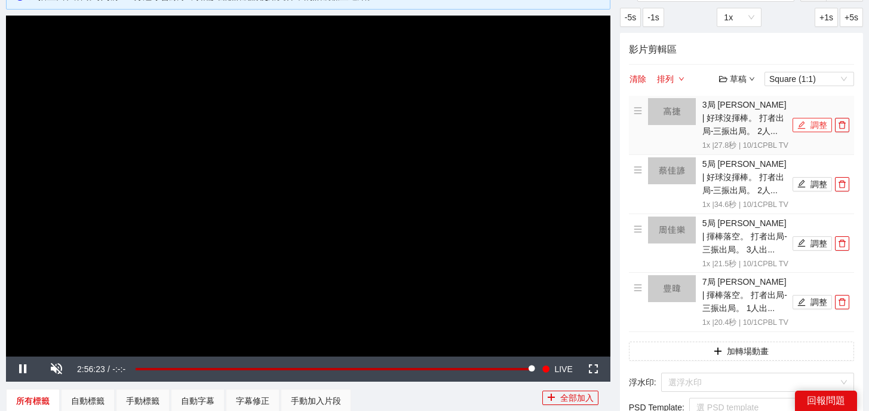
click at [809, 127] on button "調整" at bounding box center [812, 125] width 39 height 14
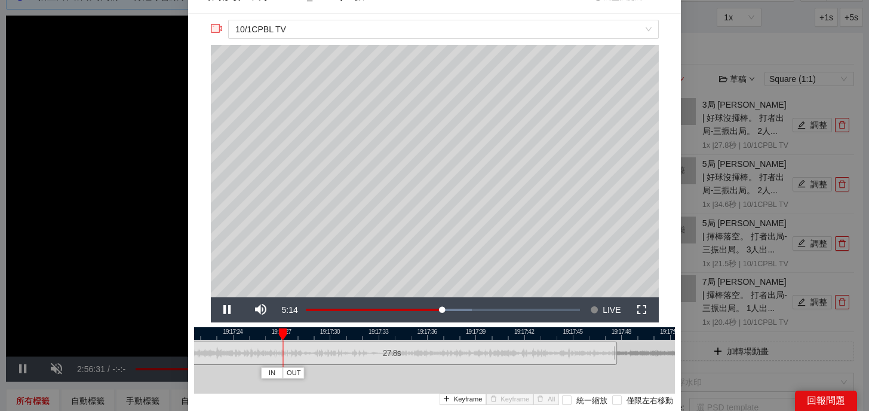
scroll to position [18, 0]
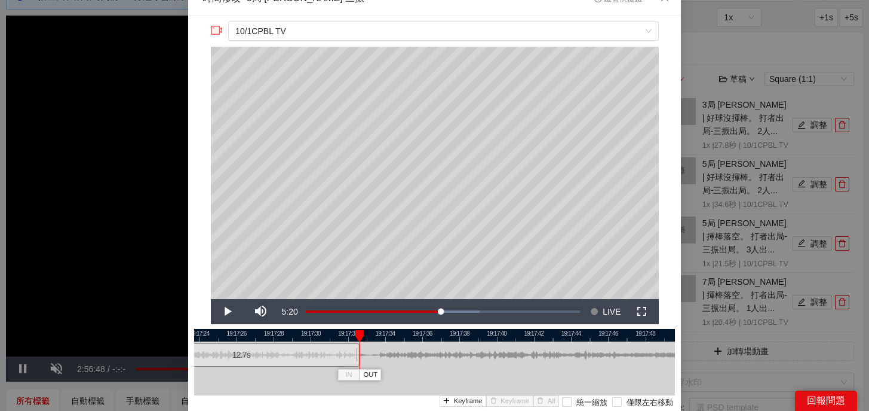
drag, startPoint x: 638, startPoint y: 359, endPoint x: 357, endPoint y: 362, distance: 281.5
click at [357, 362] on div at bounding box center [357, 354] width 7 height 27
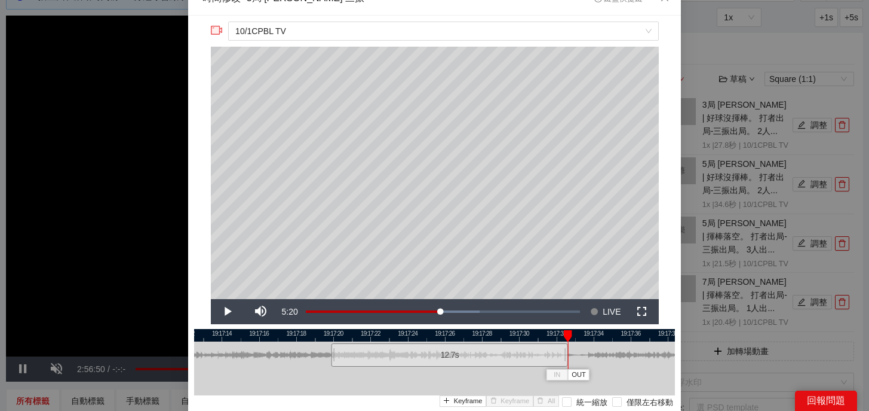
drag, startPoint x: 379, startPoint y: 336, endPoint x: 587, endPoint y: 338, distance: 208.6
click at [587, 338] on div at bounding box center [643, 335] width 481 height 13
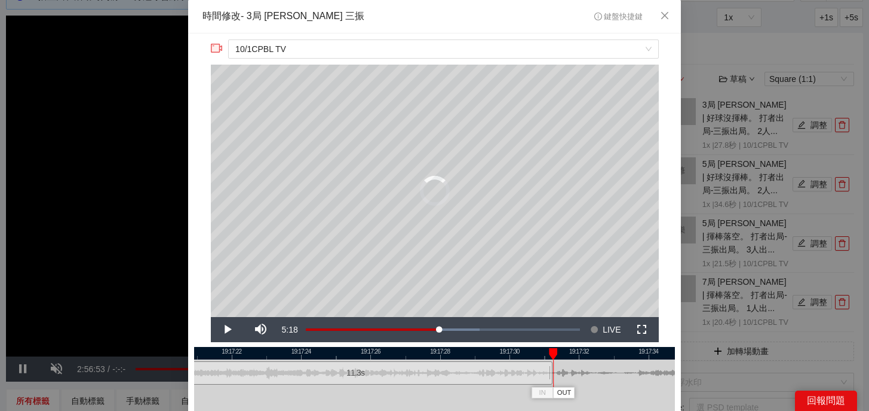
drag, startPoint x: 598, startPoint y: 377, endPoint x: 550, endPoint y: 379, distance: 47.8
click at [550, 379] on div at bounding box center [550, 372] width 7 height 27
drag, startPoint x: 548, startPoint y: 354, endPoint x: 530, endPoint y: 354, distance: 17.9
click at [530, 354] on div "19:17:20 19:17:22 19:17:24 19:17:26 19:17:28 19:17:30 19:17:32 19:17:34 IN OUT …" at bounding box center [434, 401] width 481 height 109
drag, startPoint x: 534, startPoint y: 352, endPoint x: 487, endPoint y: 352, distance: 46.6
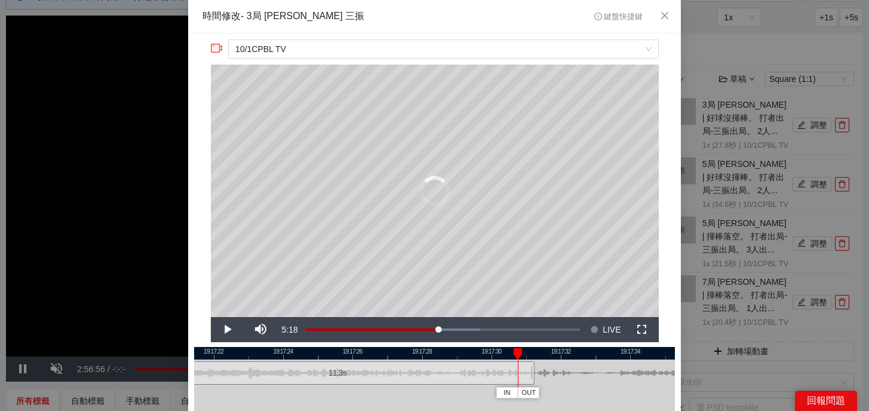
click at [514, 352] on div at bounding box center [518, 354] width 8 height 12
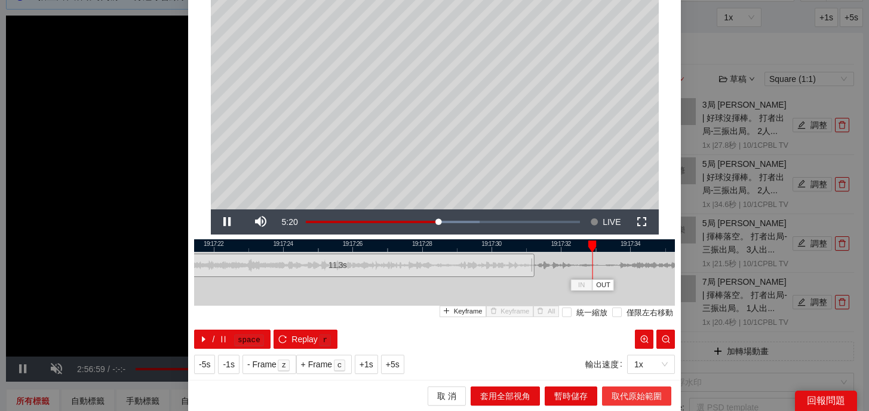
click at [628, 392] on span "取代原始範圍" at bounding box center [637, 395] width 50 height 13
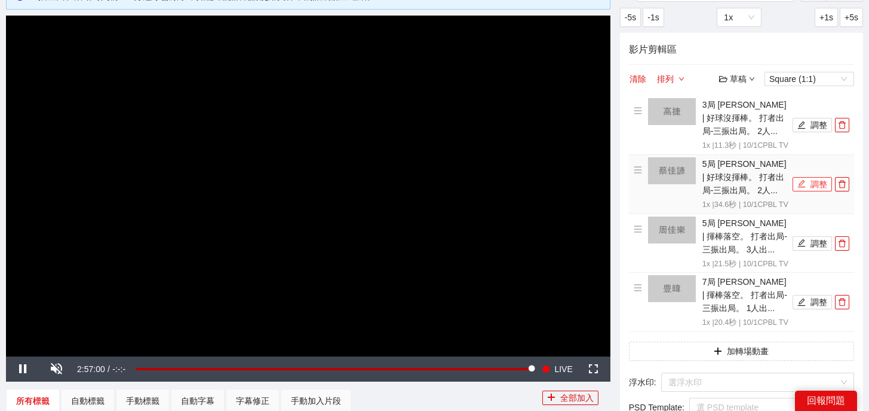
click at [810, 191] on button "調整" at bounding box center [812, 184] width 39 height 14
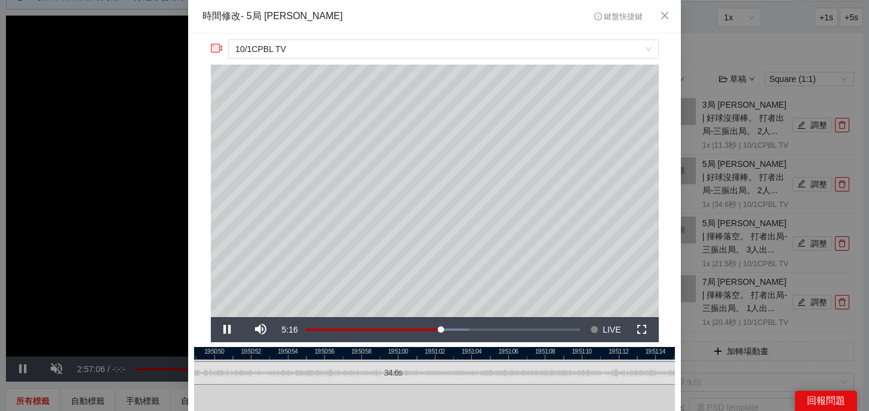
drag, startPoint x: 559, startPoint y: 350, endPoint x: 451, endPoint y: 350, distance: 108.2
click at [450, 350] on div at bounding box center [406, 353] width 481 height 13
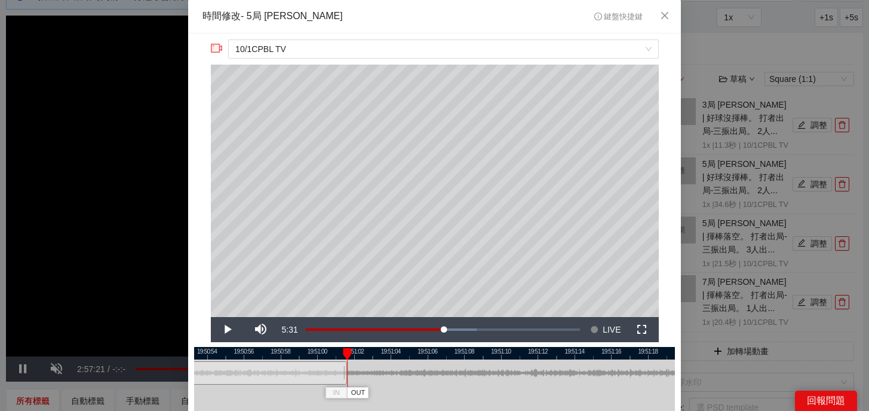
drag, startPoint x: 630, startPoint y: 378, endPoint x: 347, endPoint y: 378, distance: 283.9
click at [347, 378] on div "19:50:52 19:50:54 19:50:56 19:50:58 19:51:00 19:51:02 19:51:04 19:51:06 19:51:0…" at bounding box center [434, 401] width 481 height 109
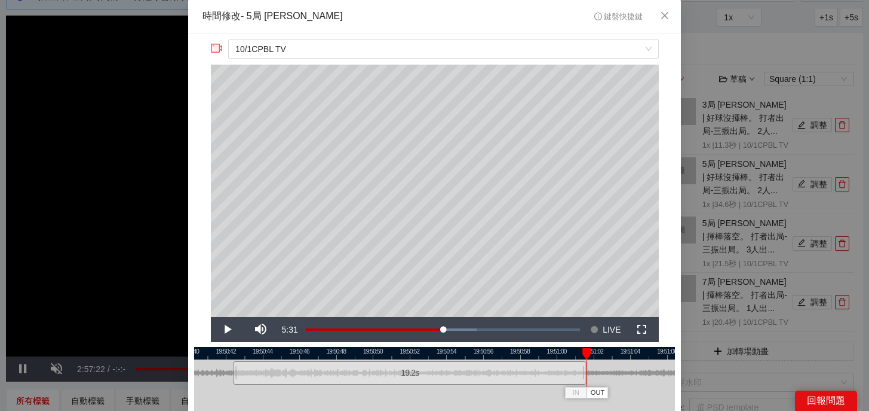
drag, startPoint x: 366, startPoint y: 350, endPoint x: 605, endPoint y: 350, distance: 239.0
click at [605, 350] on div at bounding box center [674, 353] width 481 height 13
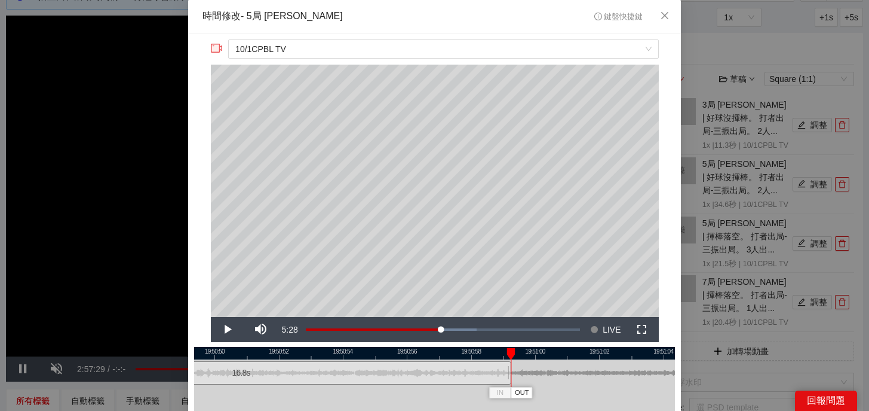
drag, startPoint x: 586, startPoint y: 377, endPoint x: 509, endPoint y: 384, distance: 76.8
click at [509, 384] on div at bounding box center [509, 372] width 7 height 27
drag, startPoint x: 513, startPoint y: 350, endPoint x: 485, endPoint y: 350, distance: 28.1
click at [507, 350] on div at bounding box center [511, 354] width 8 height 12
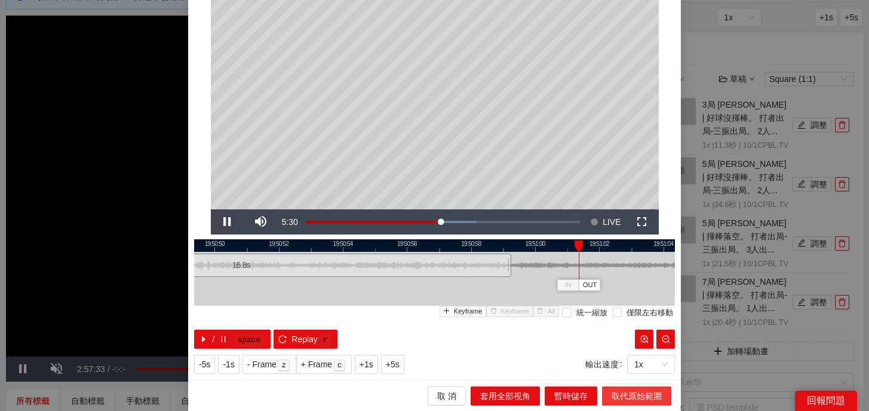
click at [635, 394] on span "取代原始範圍" at bounding box center [637, 395] width 50 height 13
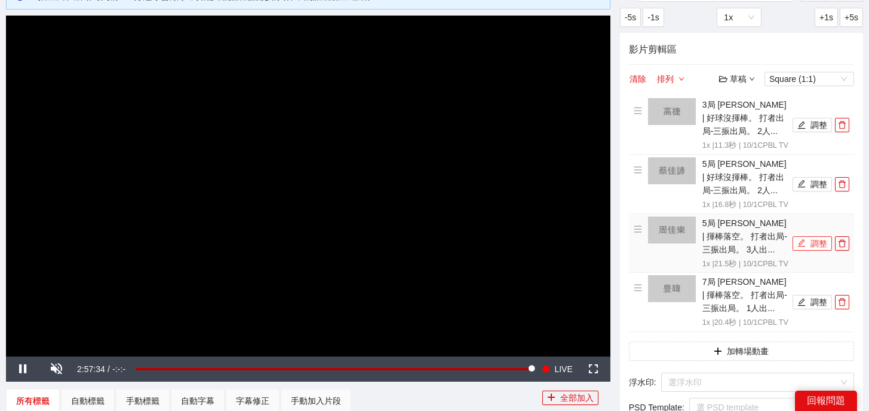
click at [809, 250] on button "調整" at bounding box center [812, 243] width 39 height 14
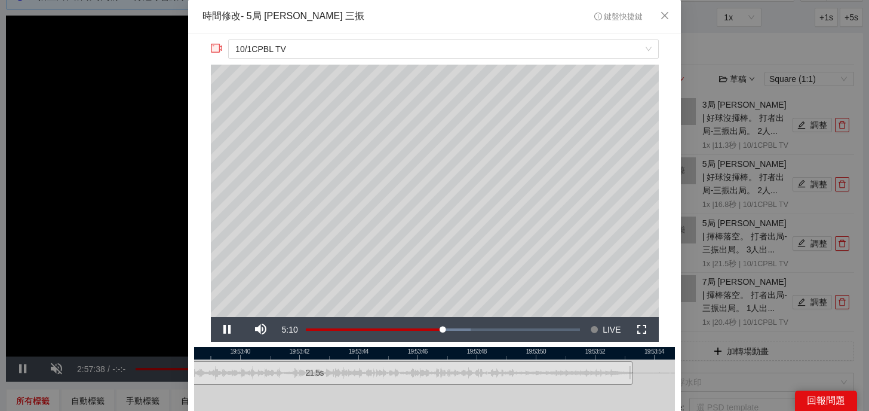
scroll to position [1, 0]
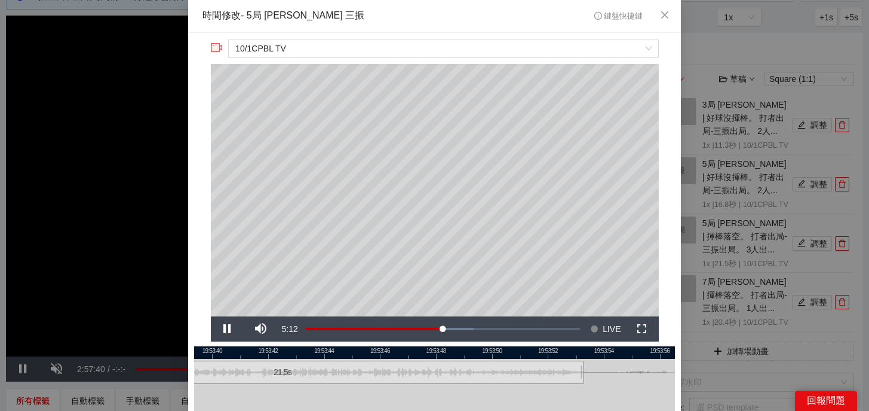
drag, startPoint x: 552, startPoint y: 353, endPoint x: 509, endPoint y: 355, distance: 43.1
click at [509, 355] on div at bounding box center [394, 352] width 481 height 13
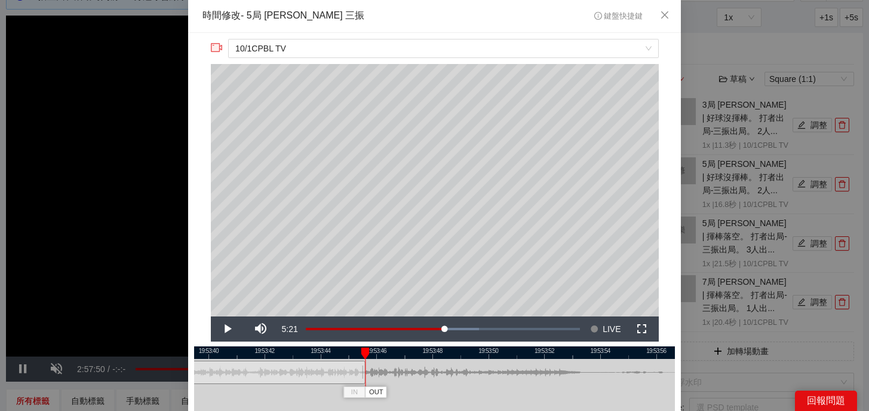
drag, startPoint x: 577, startPoint y: 373, endPoint x: 362, endPoint y: 376, distance: 215.2
click at [362, 376] on div at bounding box center [363, 372] width 7 height 27
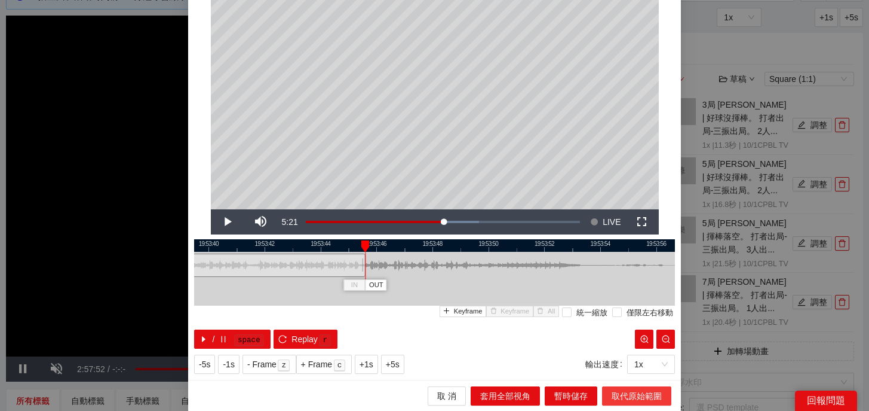
click at [643, 399] on span "取代原始範圍" at bounding box center [637, 395] width 50 height 13
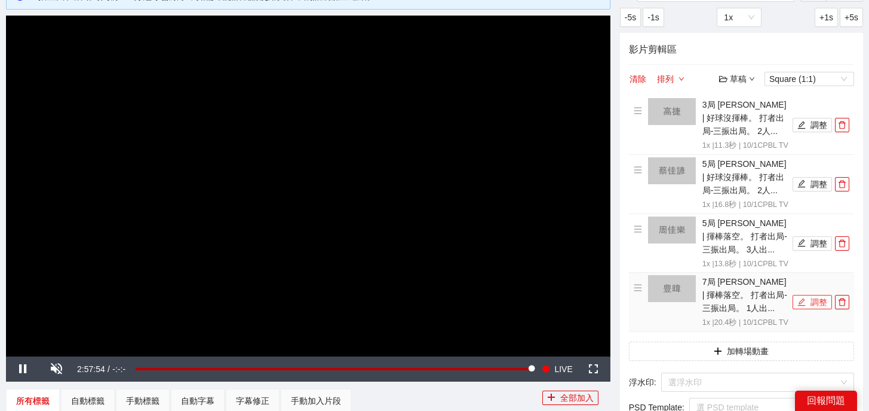
click at [807, 309] on button "調整" at bounding box center [812, 302] width 39 height 14
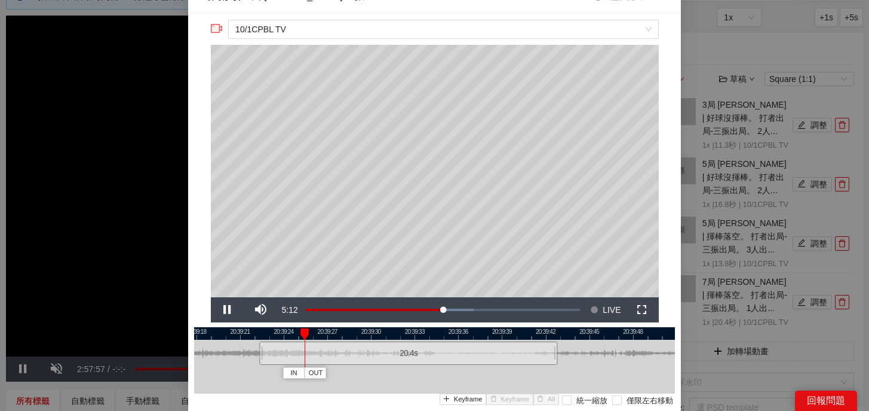
scroll to position [19, 0]
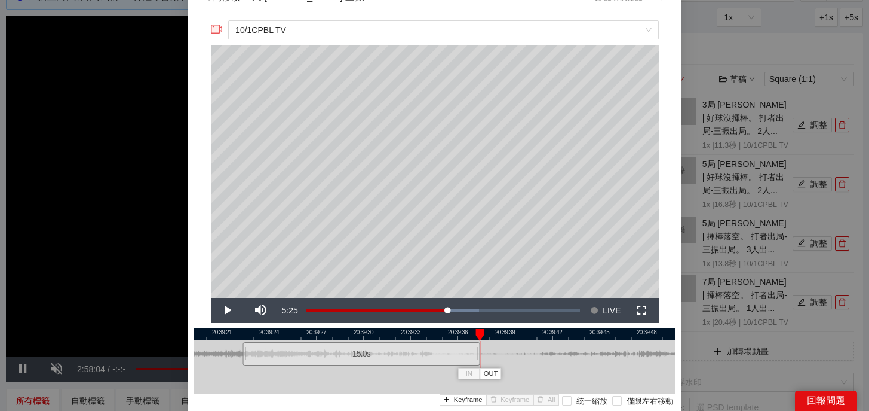
drag, startPoint x: 562, startPoint y: 354, endPoint x: 477, endPoint y: 359, distance: 85.6
click at [477, 359] on div at bounding box center [477, 353] width 7 height 27
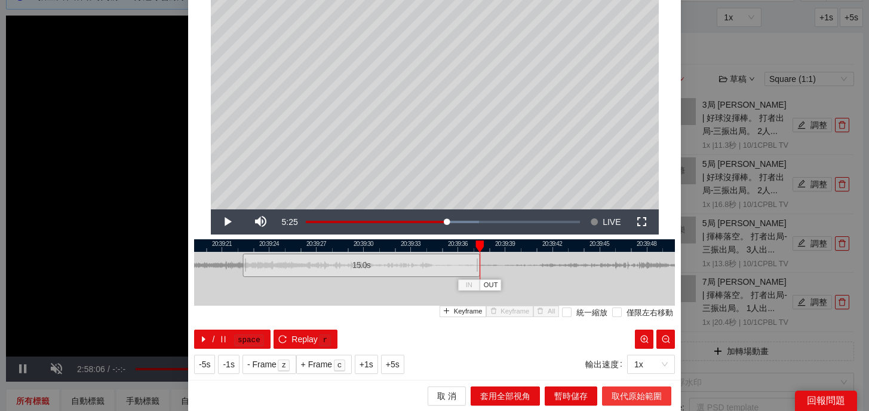
click at [623, 399] on span "取代原始範圍" at bounding box center [637, 395] width 50 height 13
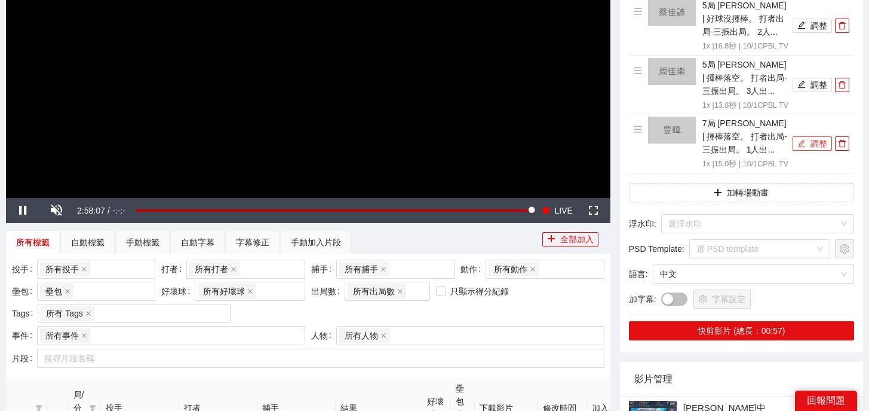
scroll to position [342, 0]
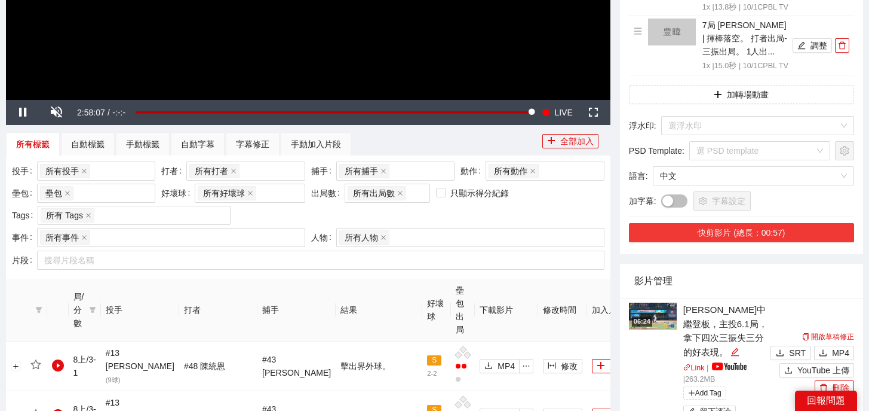
click at [752, 242] on button "快剪影片 (總長：00:57)" at bounding box center [741, 232] width 225 height 19
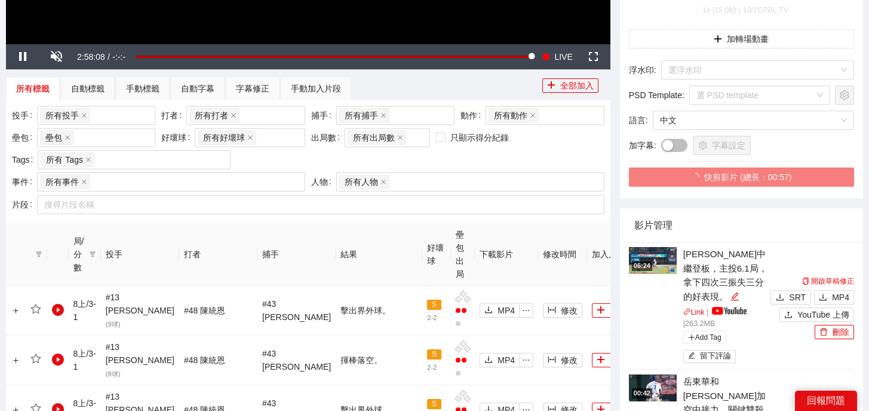
scroll to position [400, 0]
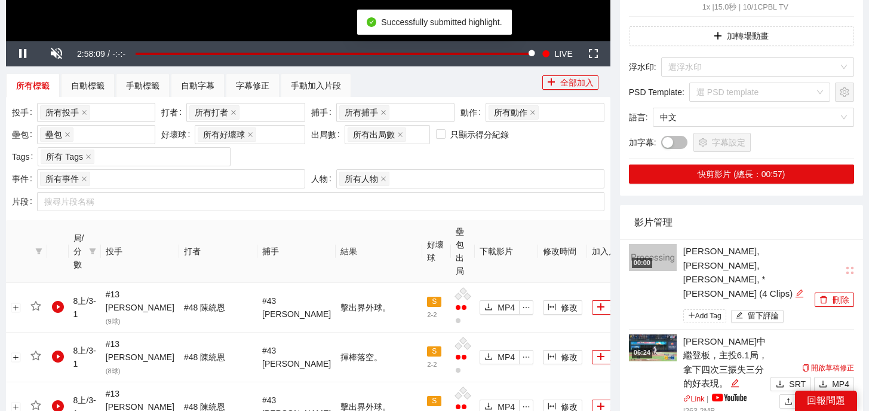
click at [796, 297] on icon "edit" at bounding box center [800, 293] width 8 height 8
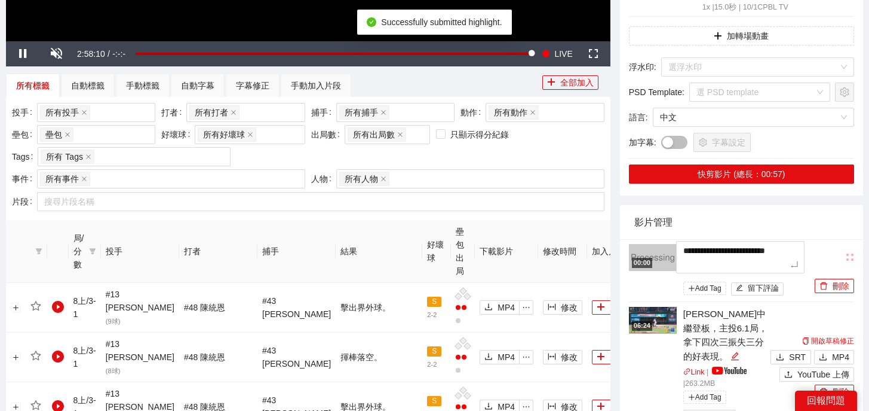
drag, startPoint x: 728, startPoint y: 310, endPoint x: 620, endPoint y: 300, distance: 109.2
type textarea "*"
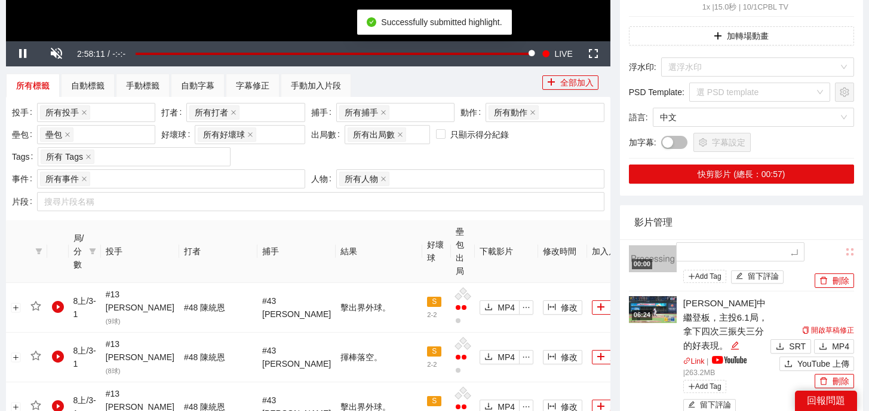
type textarea "*"
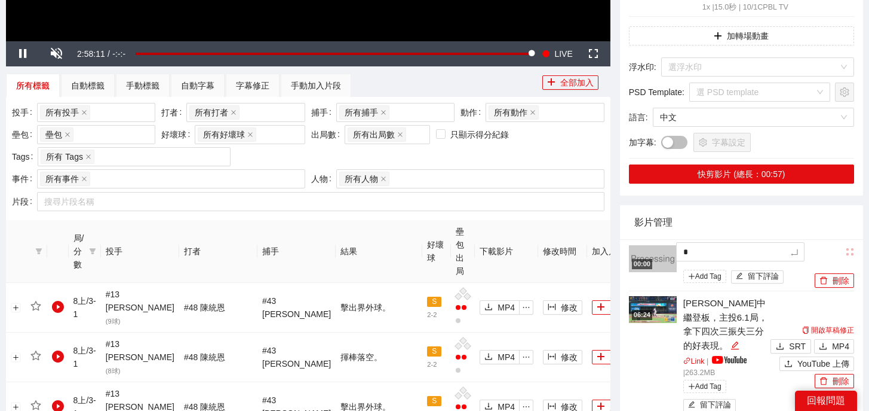
type textarea "**"
type textarea "*"
type textarea "**"
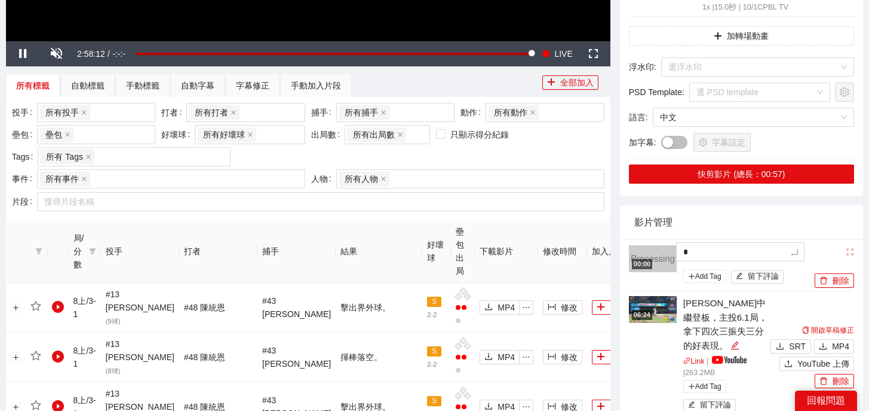
type textarea "**"
type textarea "***"
type textarea "**"
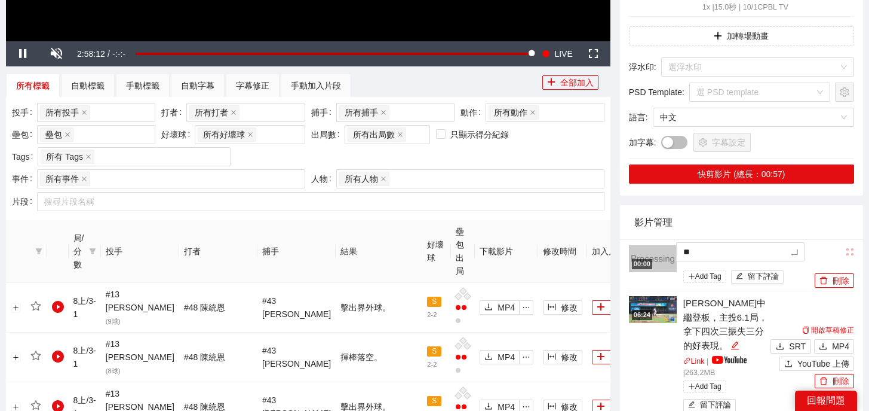
type textarea "***"
type textarea "****"
type textarea "*****"
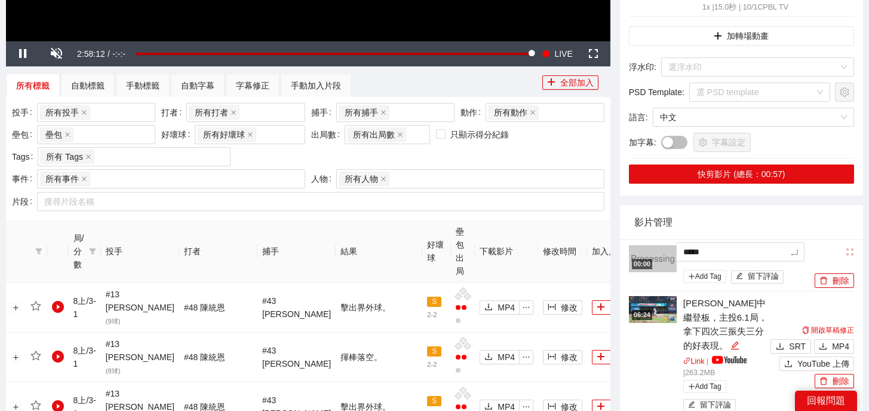
type textarea "***"
type textarea "*****"
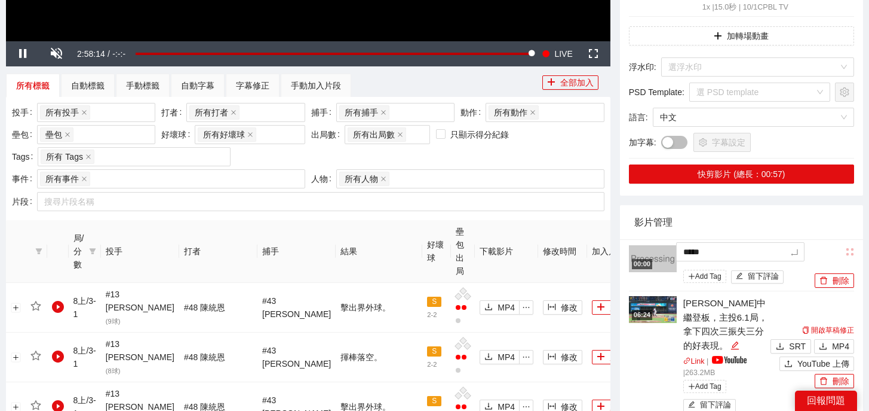
type textarea "******"
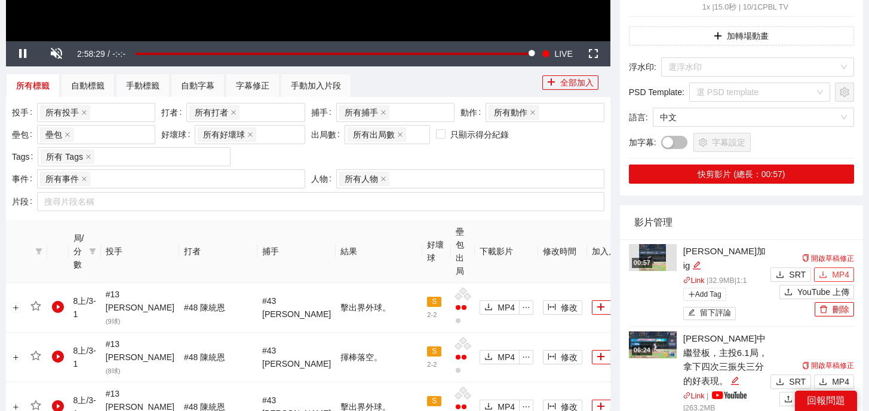
click at [834, 281] on span "MP4" at bounding box center [840, 274] width 17 height 13
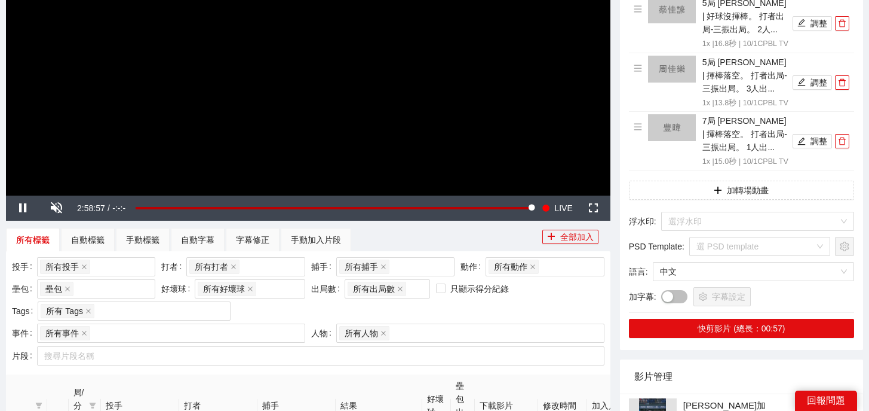
scroll to position [175, 0]
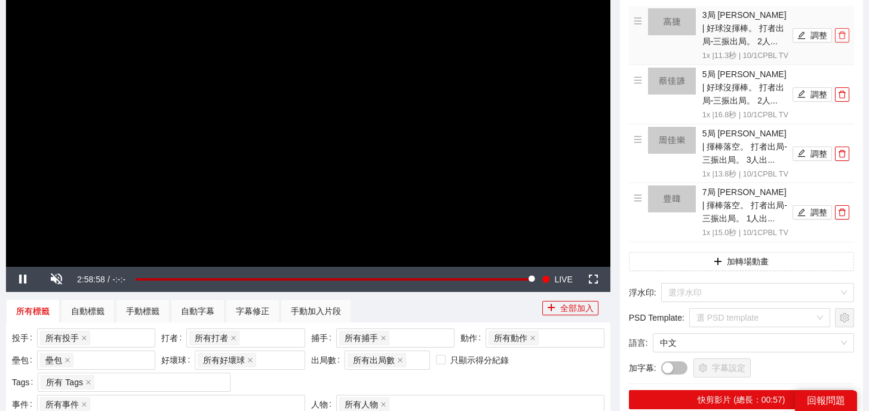
click at [845, 39] on icon "delete" at bounding box center [842, 36] width 7 height 8
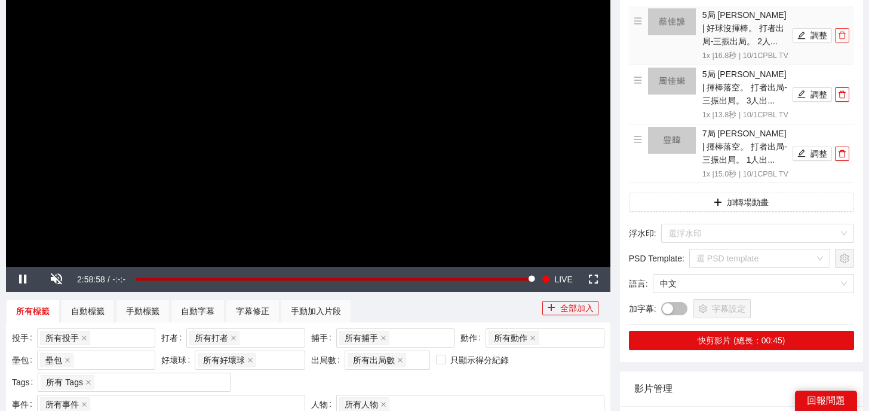
click at [845, 39] on icon "delete" at bounding box center [842, 36] width 7 height 8
click at [845, 90] on icon "delete" at bounding box center [842, 94] width 7 height 8
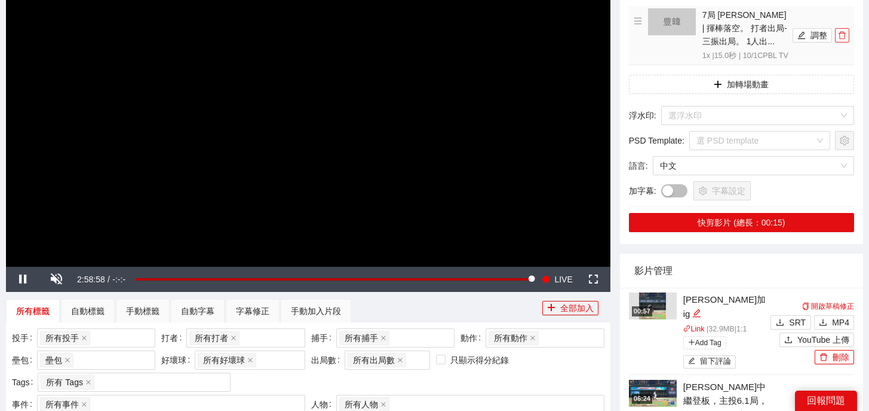
click at [845, 39] on icon "delete" at bounding box center [842, 36] width 7 height 8
